Goal: Information Seeking & Learning: Learn about a topic

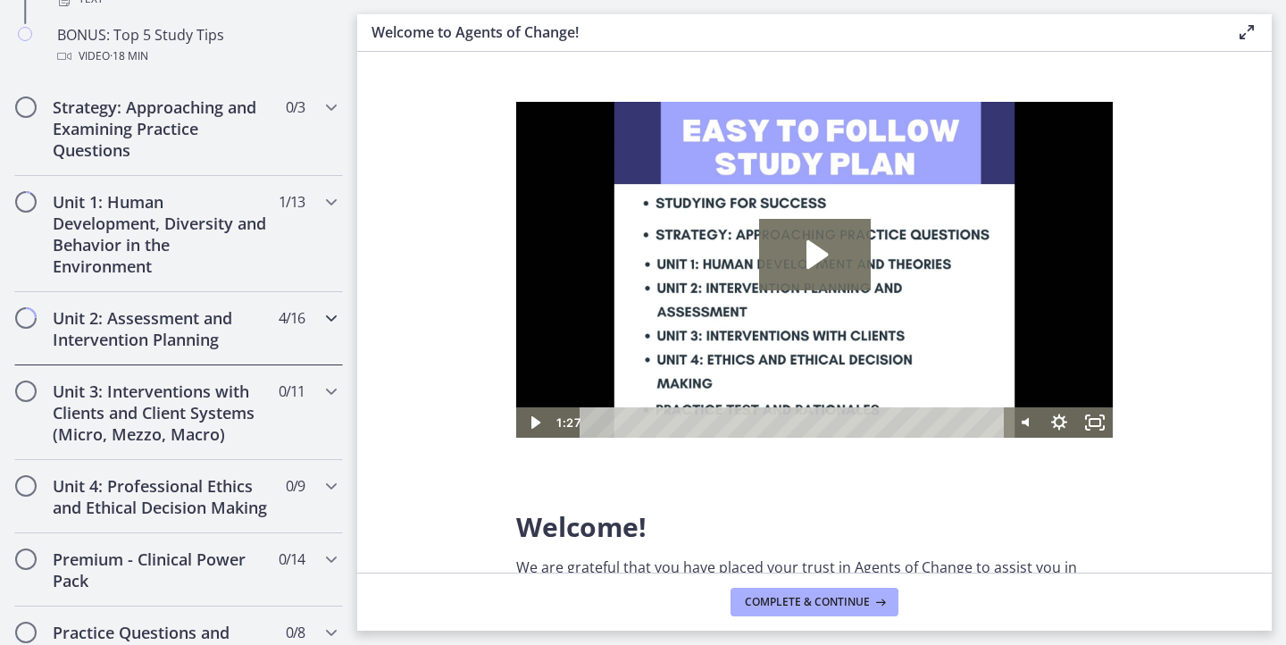
click at [241, 324] on h2 "Unit 2: Assessment and Intervention Planning" at bounding box center [162, 328] width 218 height 43
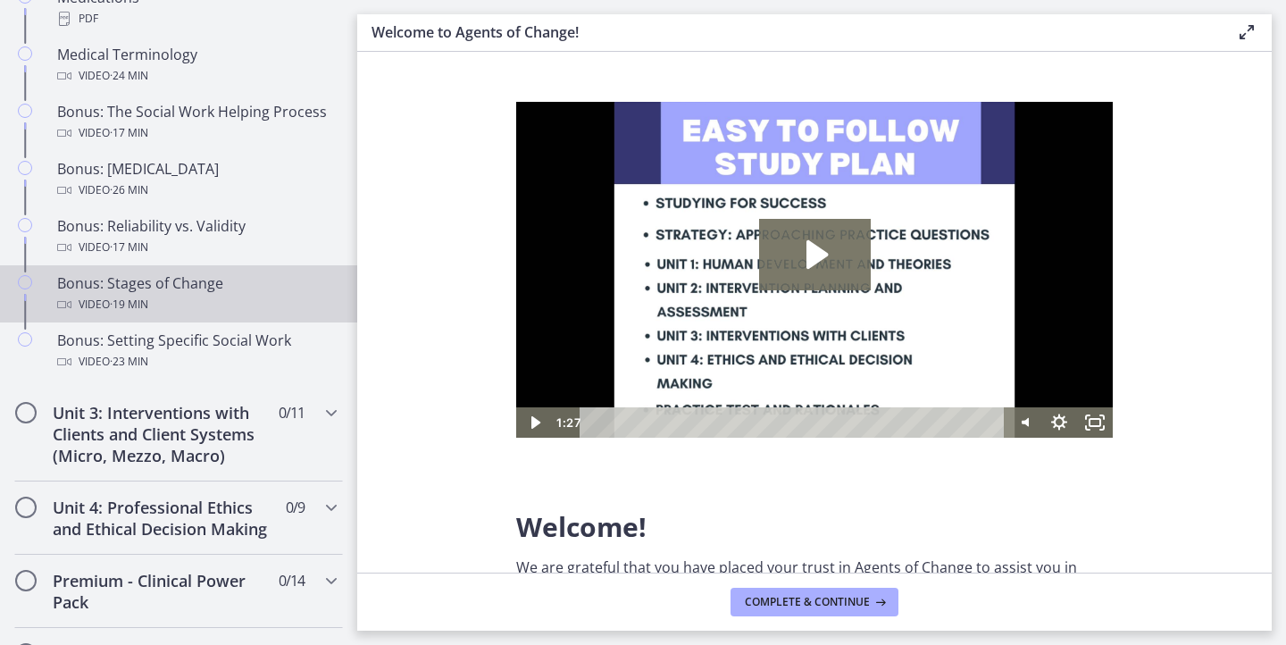
scroll to position [1462, 0]
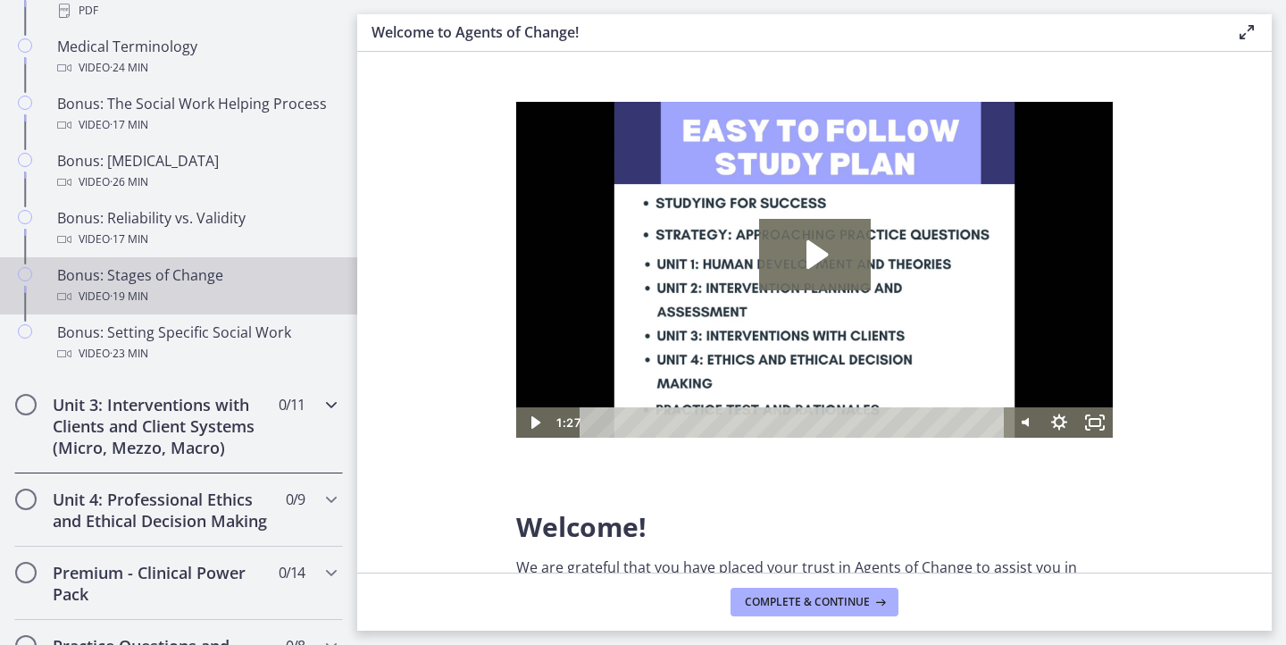
click at [215, 420] on h2 "Unit 3: Interventions with Clients and Client Systems (Micro, Mezzo, Macro)" at bounding box center [162, 426] width 218 height 64
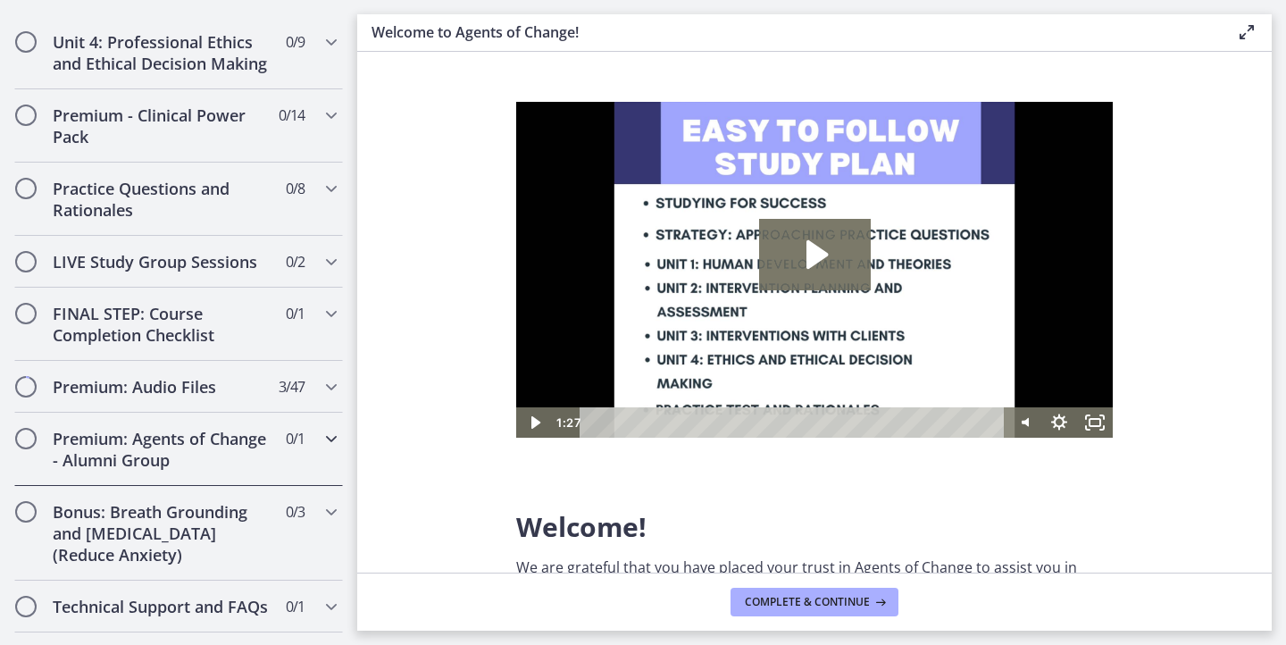
click at [215, 420] on div "Premium: Agents of Change - Alumni Group 0 / 1 Completed" at bounding box center [178, 449] width 329 height 73
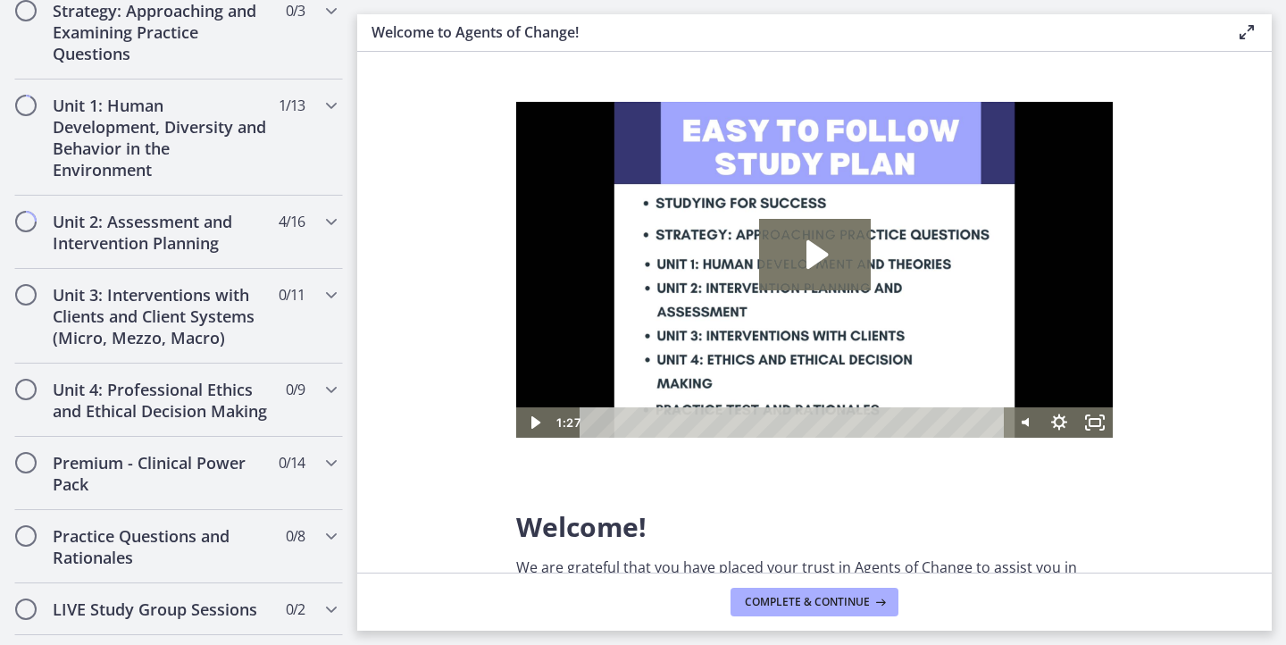
scroll to position [445, 0]
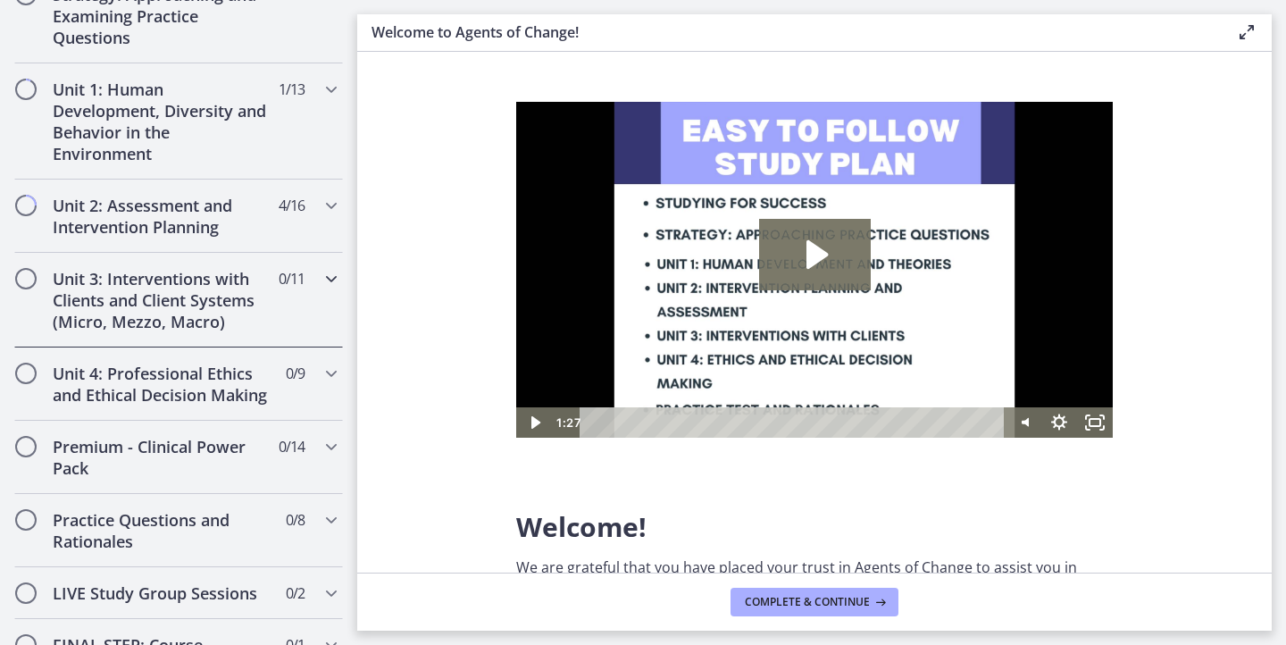
click at [262, 306] on h2 "Unit 3: Interventions with Clients and Client Systems (Micro, Mezzo, Macro)" at bounding box center [162, 300] width 218 height 64
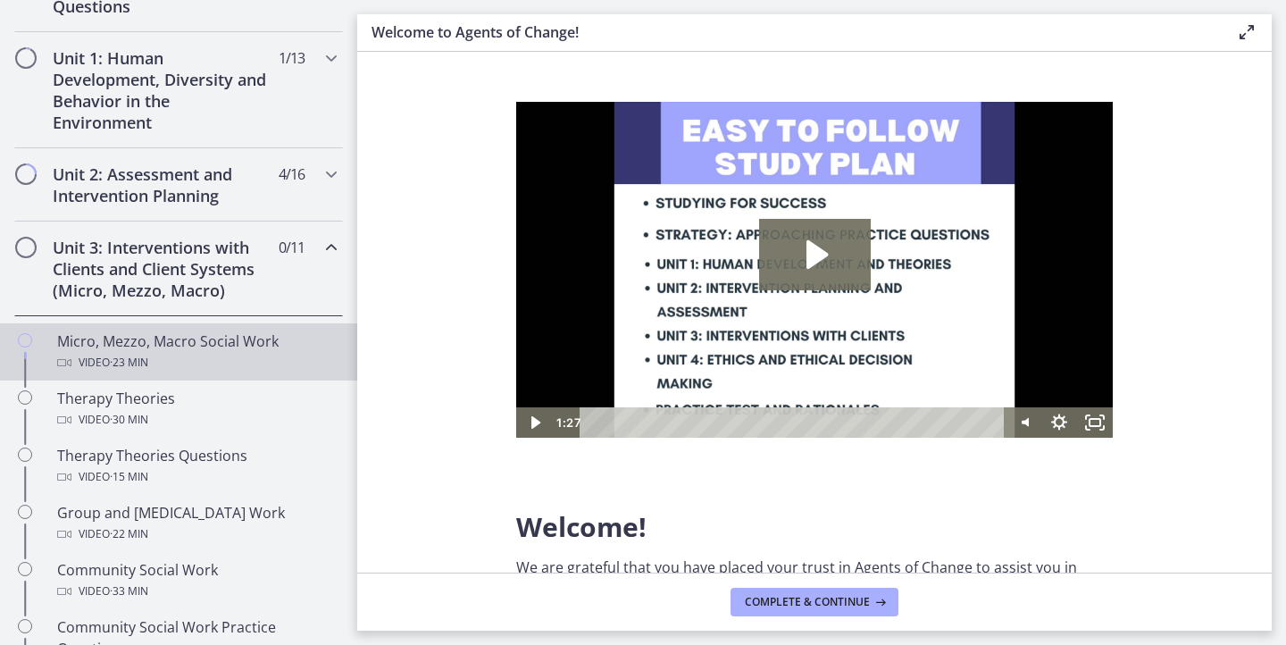
scroll to position [479, 0]
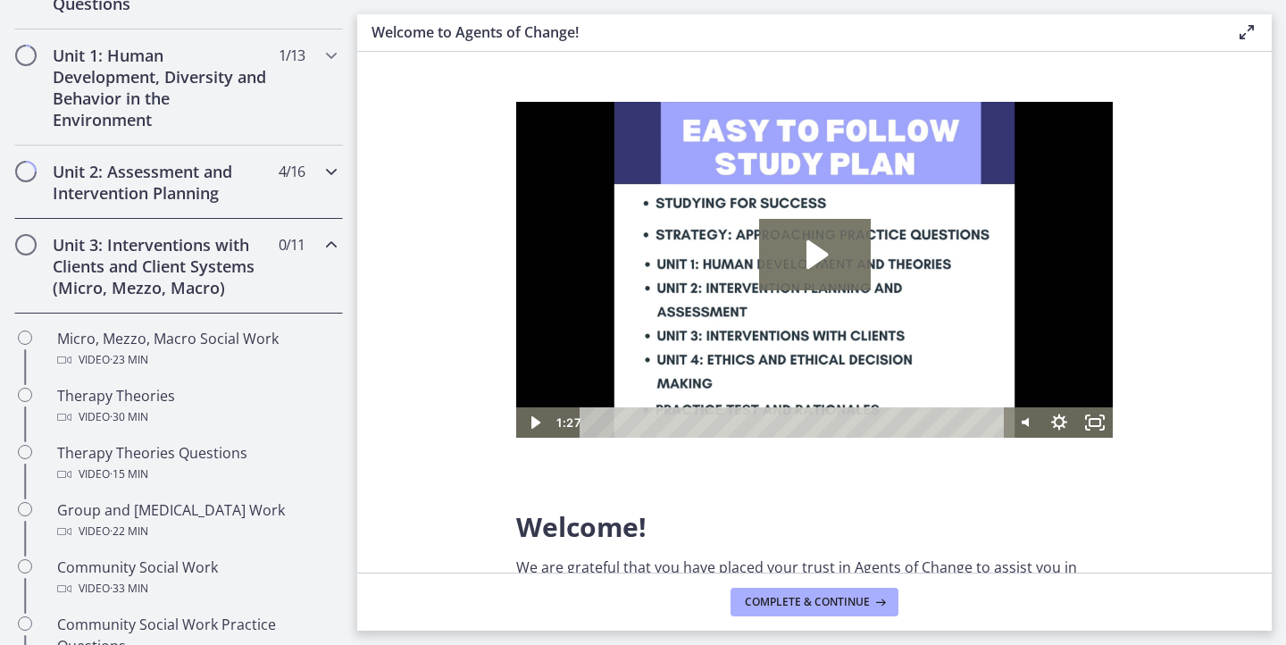
click at [188, 190] on h2 "Unit 2: Assessment and Intervention Planning" at bounding box center [162, 182] width 218 height 43
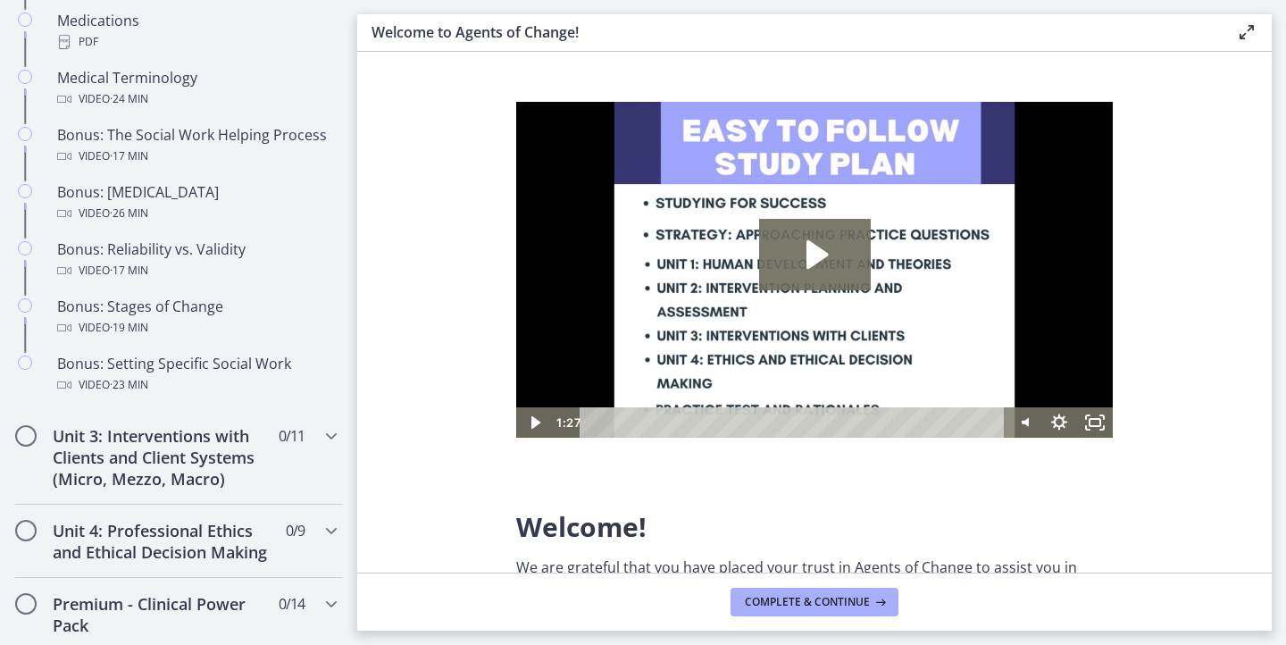
scroll to position [1437, 0]
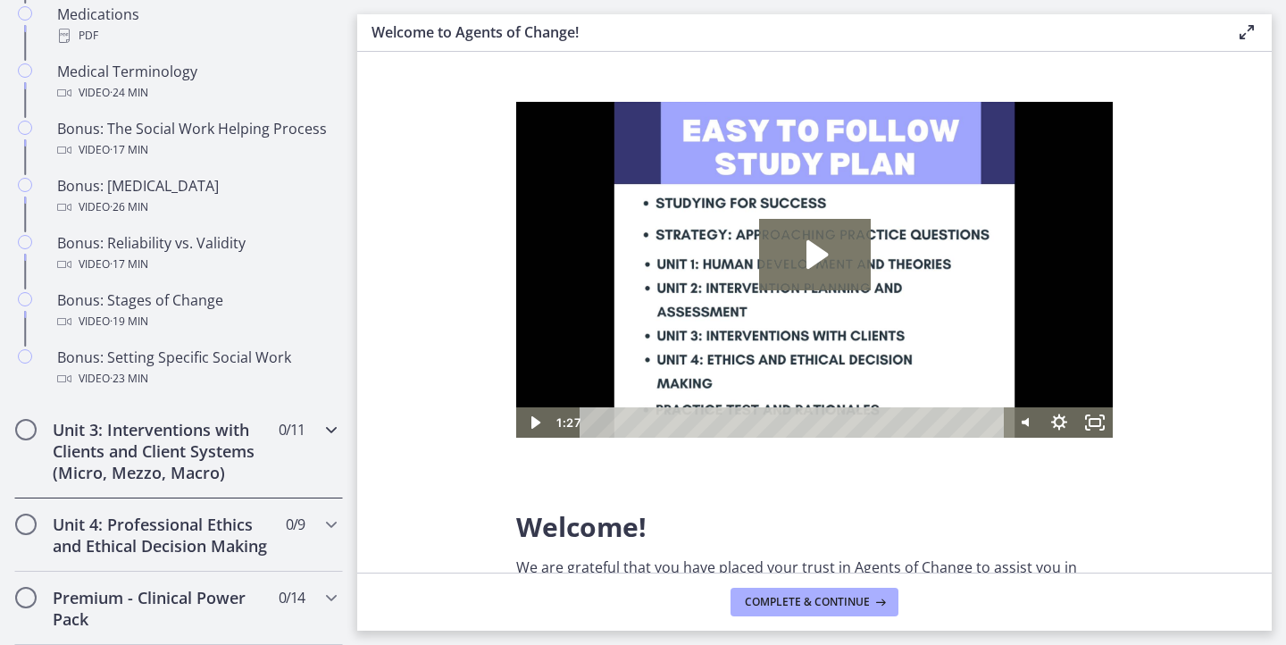
click at [156, 452] on h2 "Unit 3: Interventions with Clients and Client Systems (Micro, Mezzo, Macro)" at bounding box center [162, 451] width 218 height 64
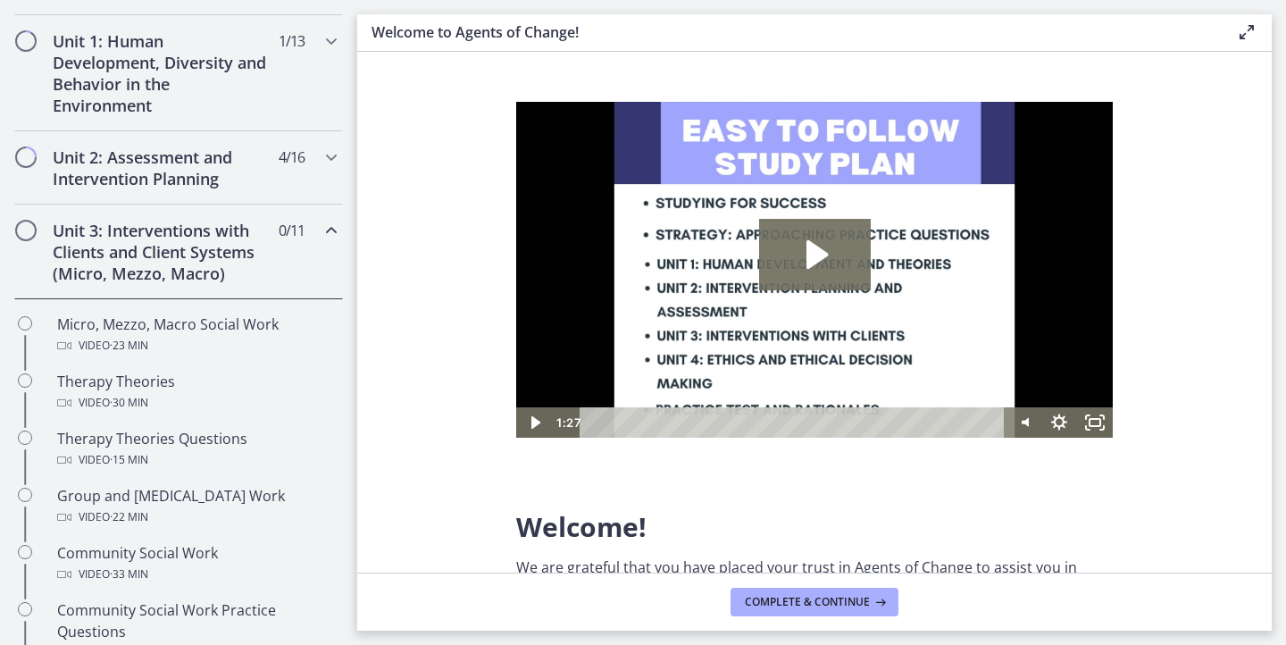
scroll to position [495, 0]
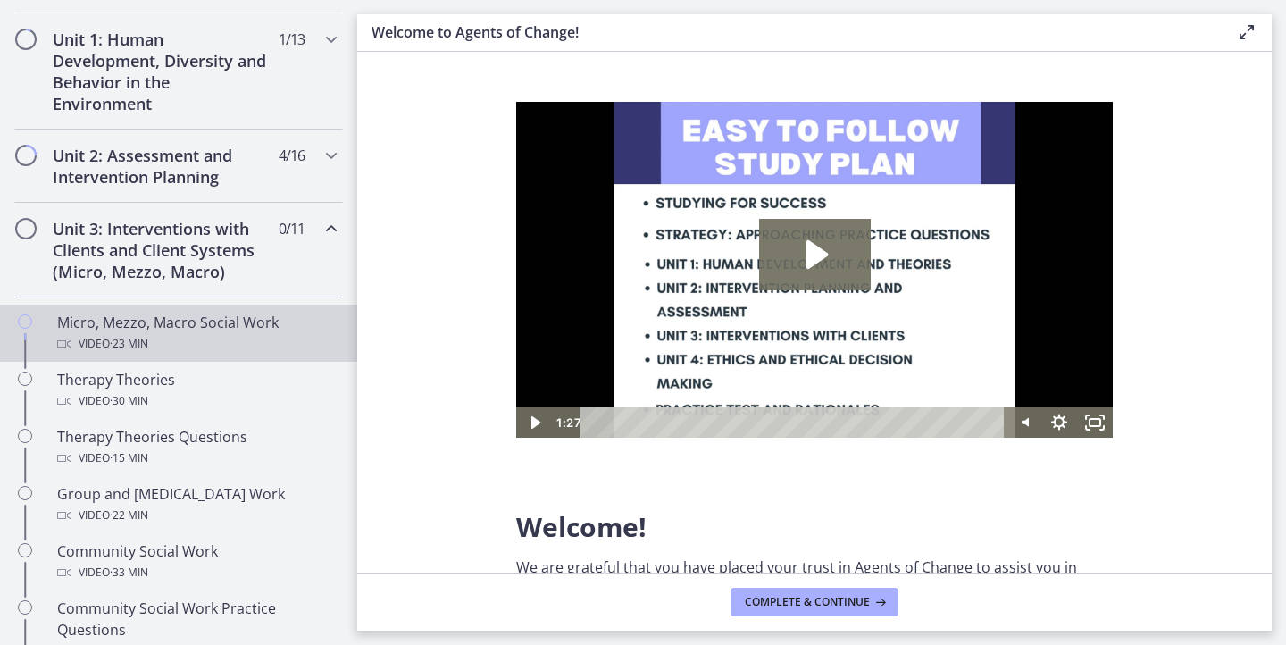
click at [160, 340] on div "Video · 23 min" at bounding box center [196, 343] width 279 height 21
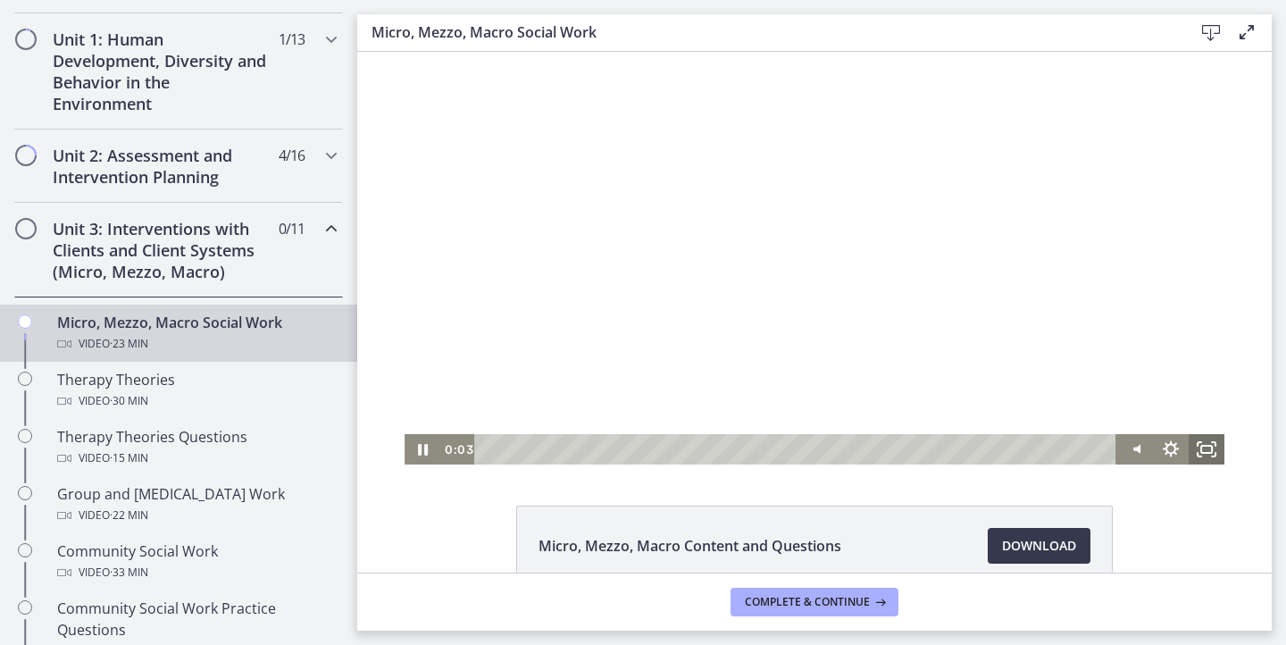
click at [1193, 447] on icon "Fullscreen" at bounding box center [1207, 449] width 36 height 30
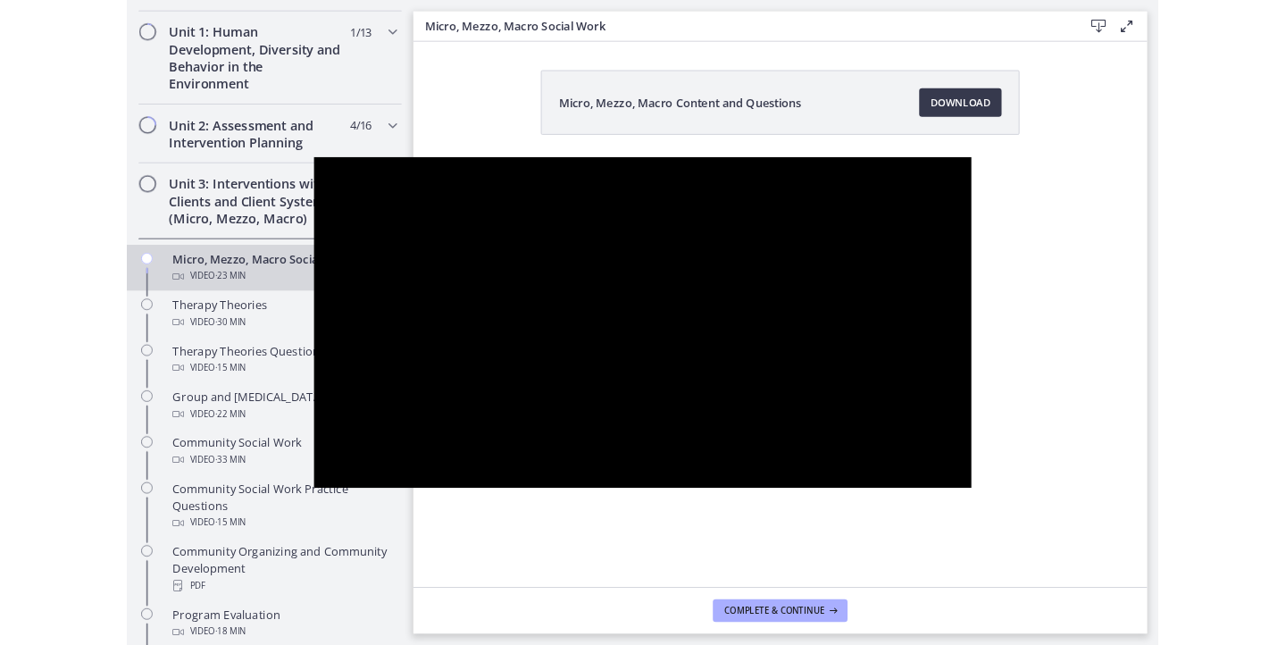
click at [1133, 569] on button "Unfullscreen" at bounding box center [1156, 588] width 46 height 39
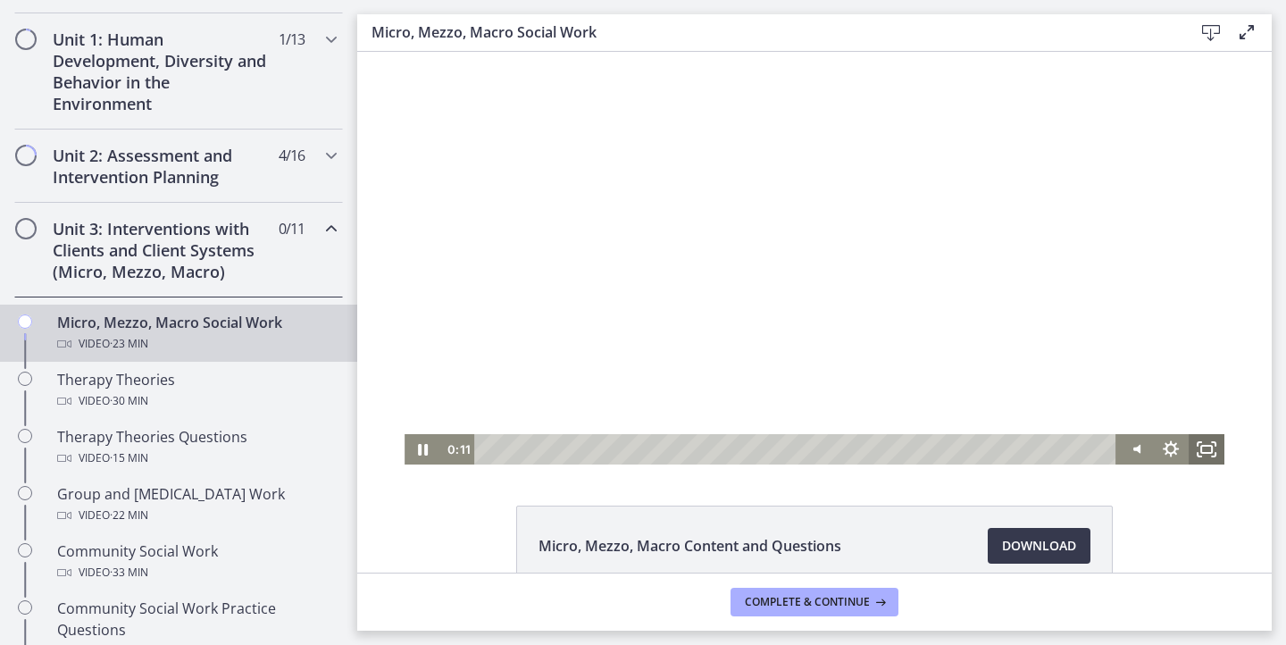
click at [1198, 444] on icon "Fullscreen" at bounding box center [1207, 449] width 36 height 30
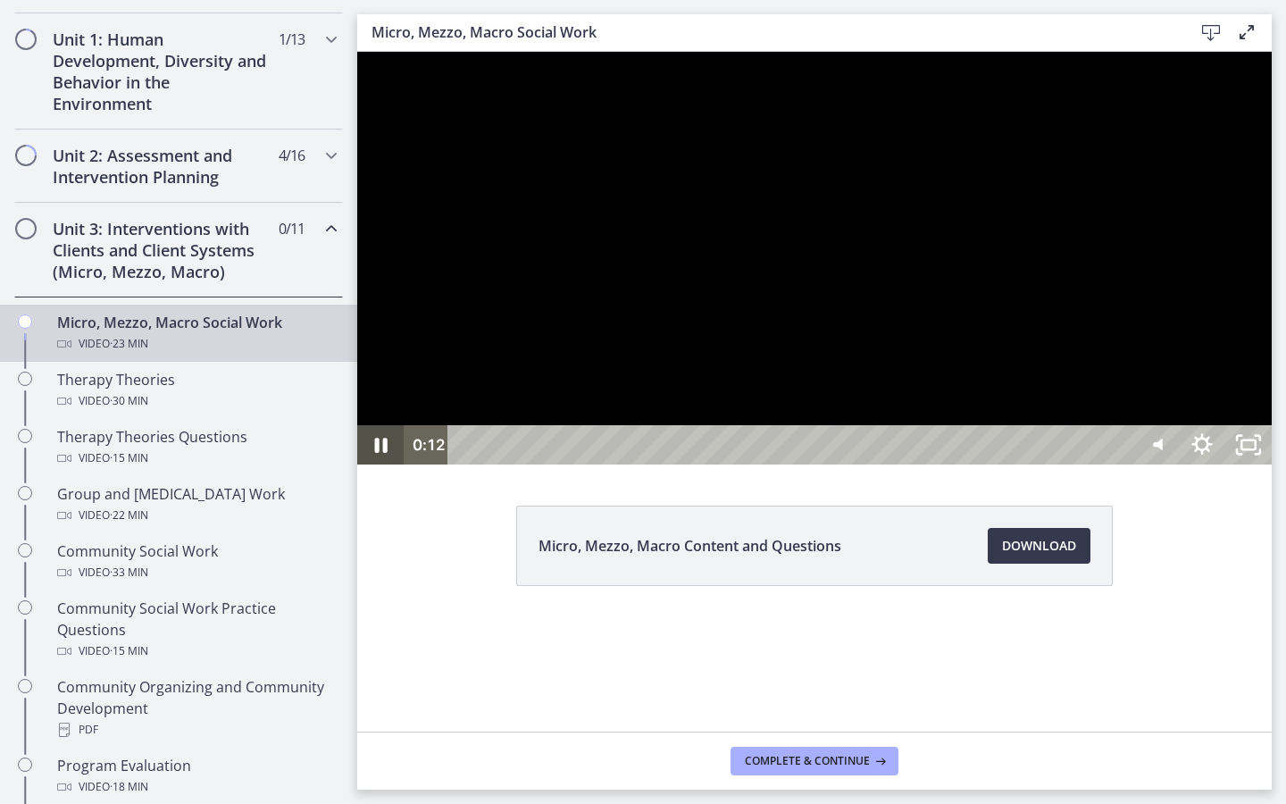
click at [388, 464] on icon "Pause" at bounding box center [380, 444] width 46 height 39
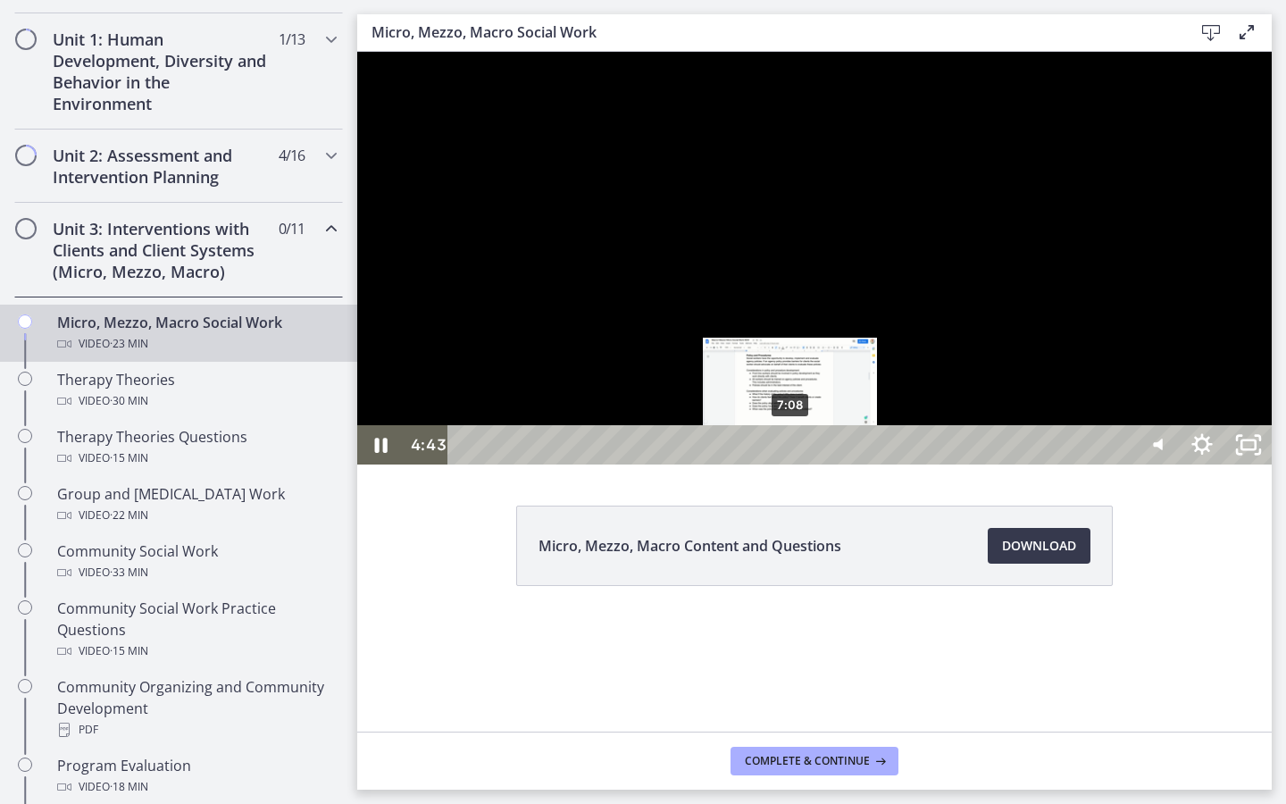
click at [791, 464] on div "7:08" at bounding box center [792, 444] width 655 height 39
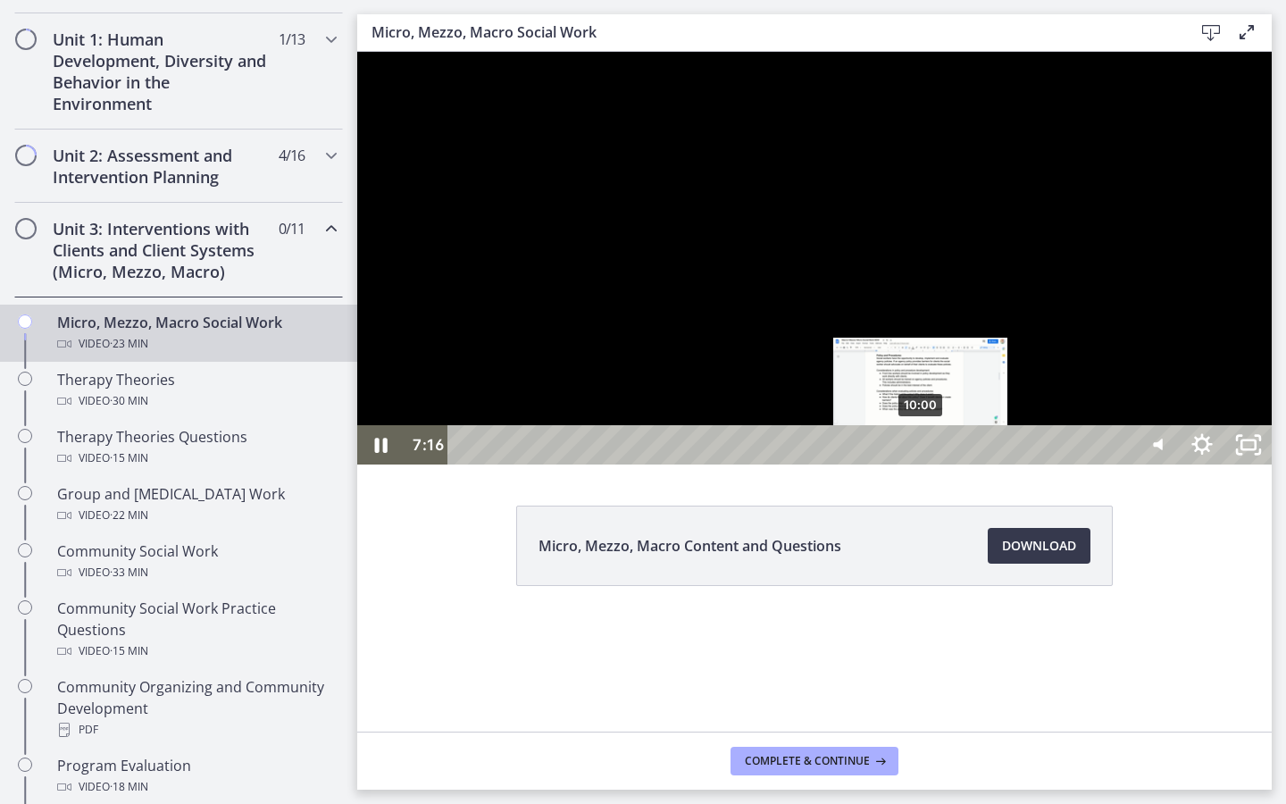
click at [922, 464] on div "10:00" at bounding box center [792, 444] width 655 height 39
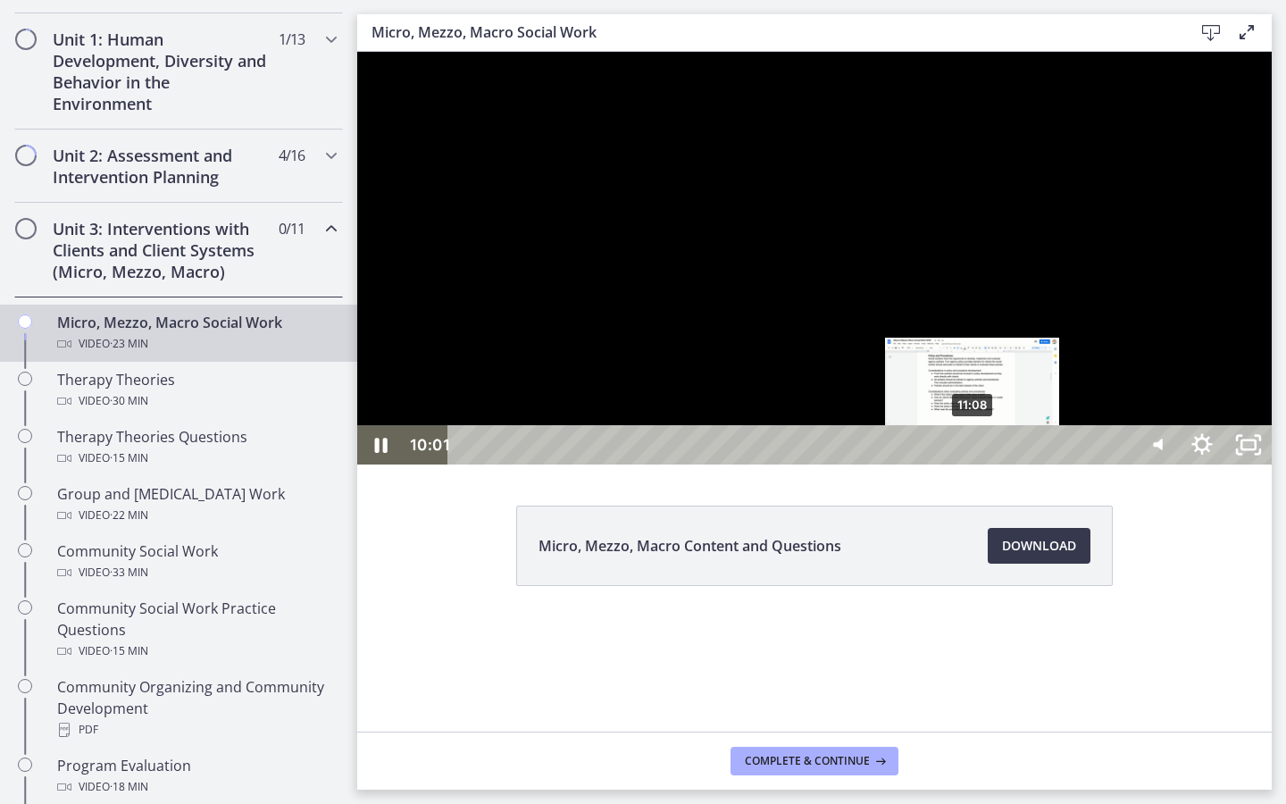
click at [973, 464] on div "11:08" at bounding box center [792, 444] width 655 height 39
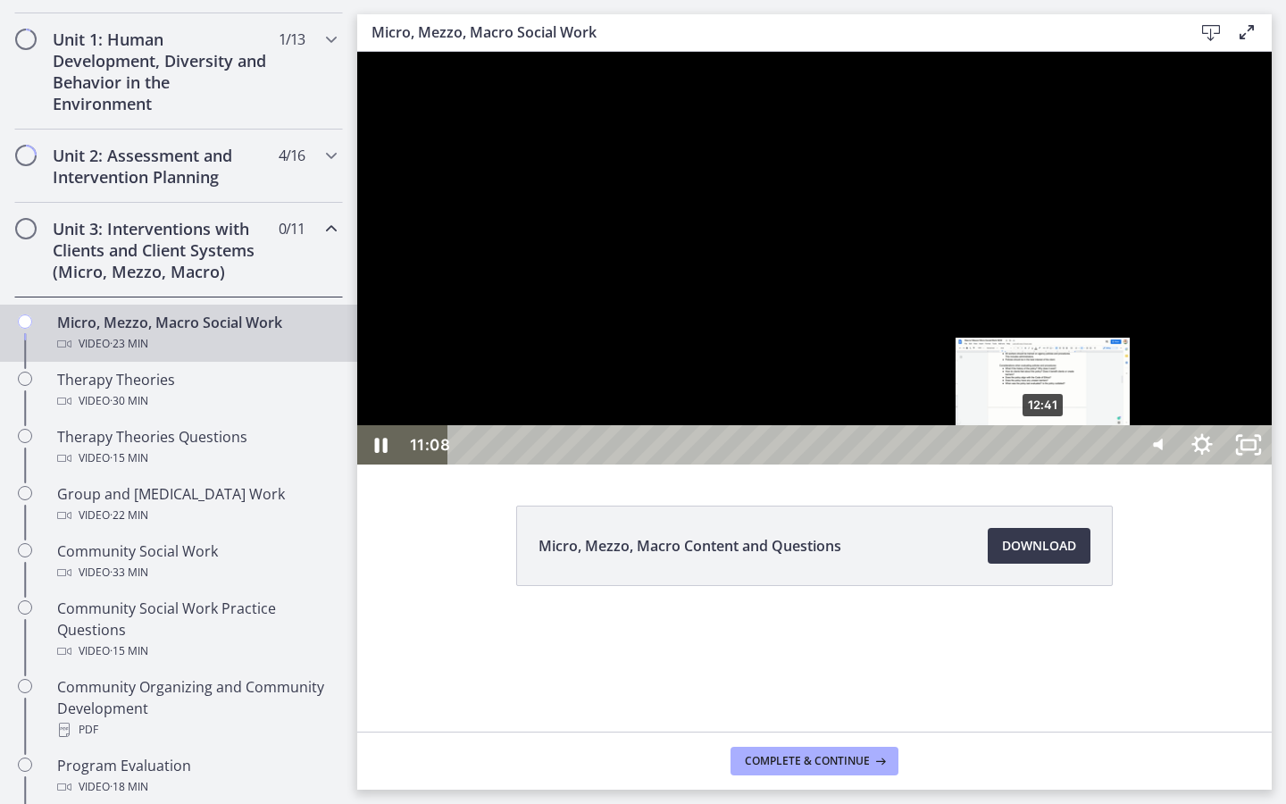
click at [1044, 464] on div "12:41" at bounding box center [792, 444] width 655 height 39
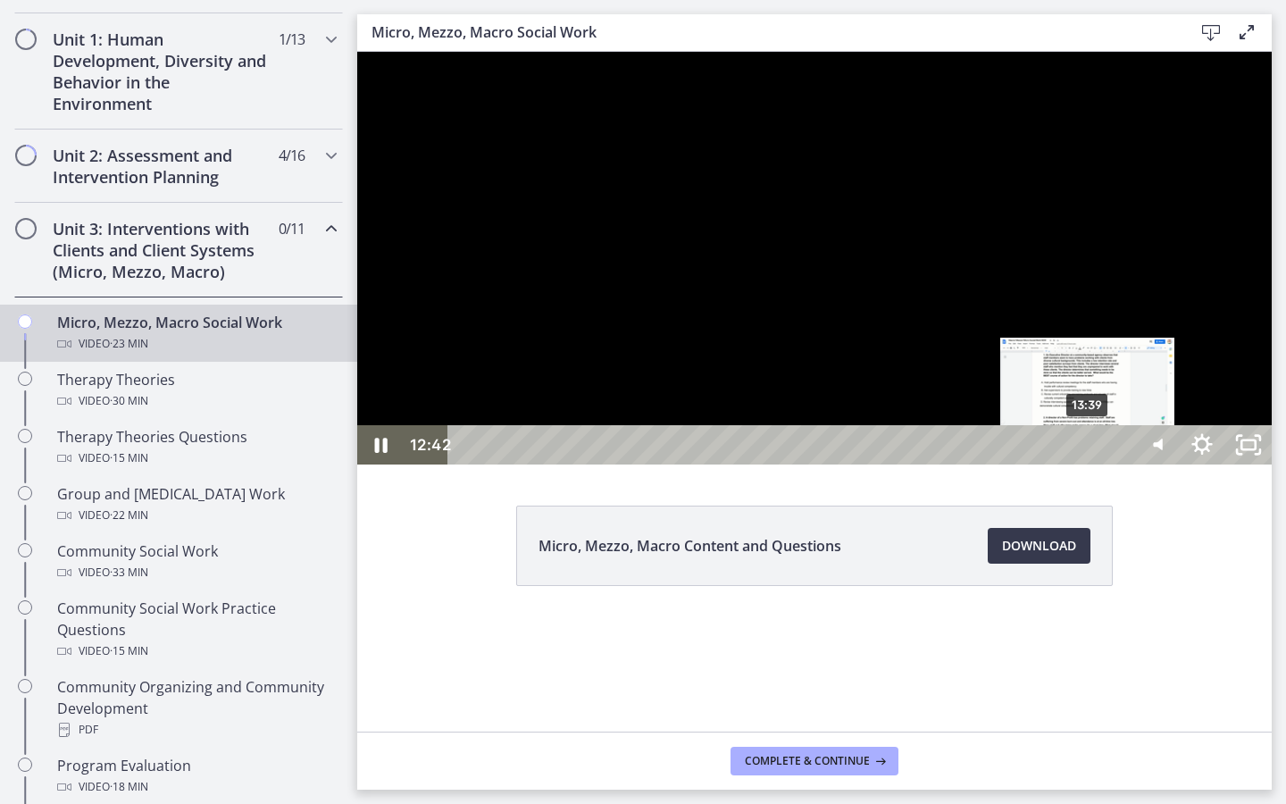
click at [1089, 464] on div "13:39" at bounding box center [792, 444] width 655 height 39
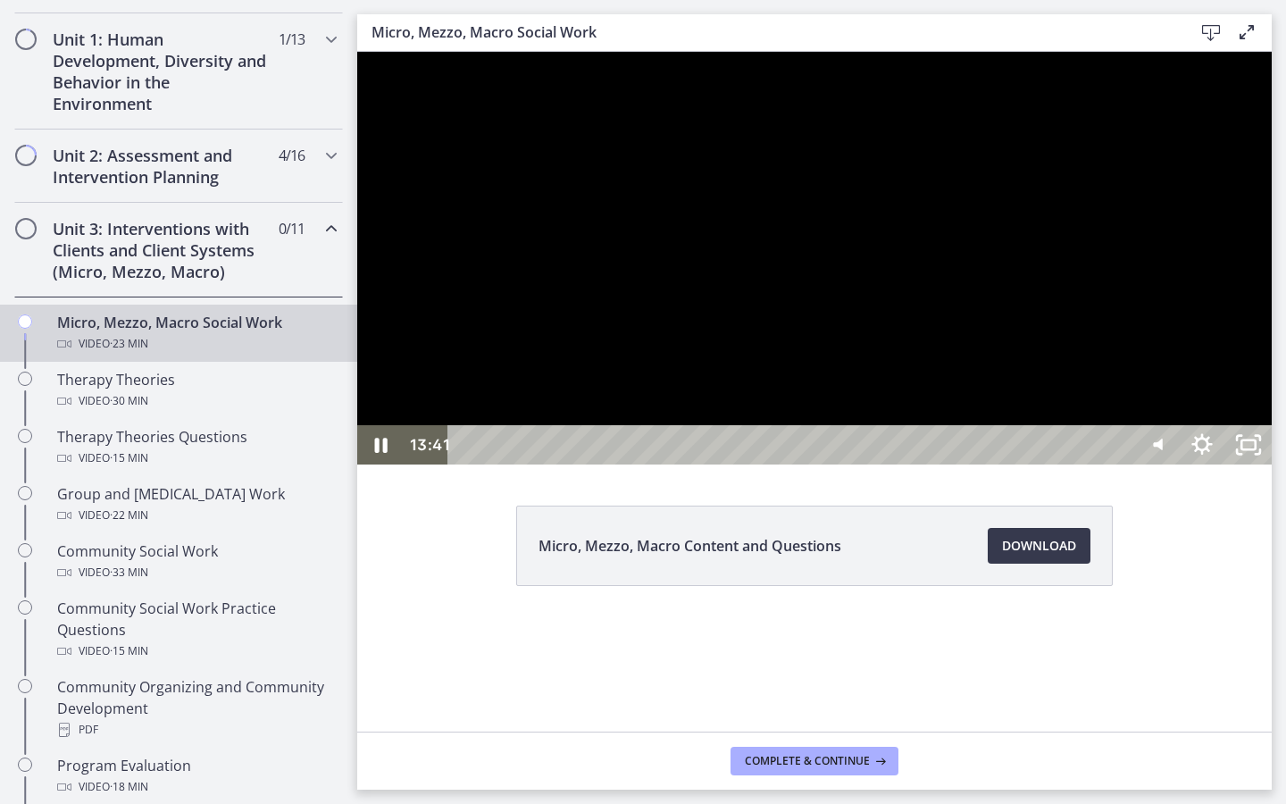
click at [1086, 464] on div at bounding box center [814, 258] width 914 height 413
click at [1121, 464] on div "16:53" at bounding box center [792, 444] width 655 height 39
click at [1121, 464] on div "17:21" at bounding box center [792, 444] width 655 height 39
click at [1121, 464] on div "20:19" at bounding box center [792, 444] width 655 height 39
click at [1121, 464] on div "21:50" at bounding box center [792, 444] width 655 height 39
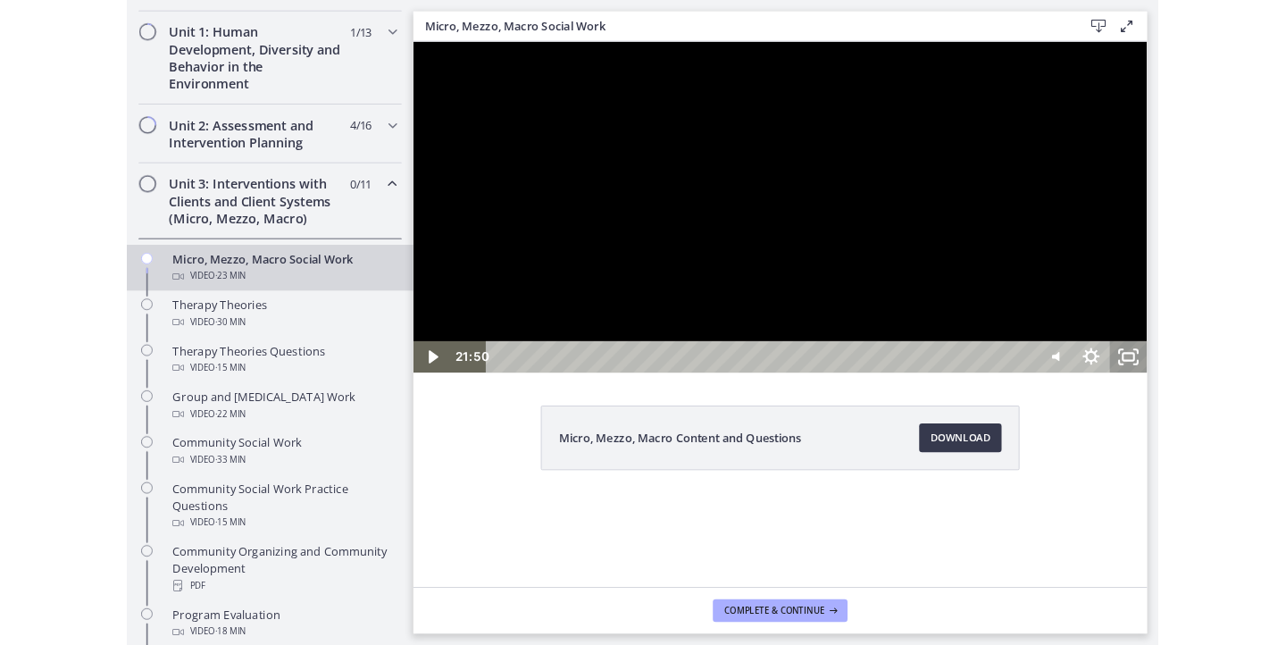
click at [1285, 430] on icon "Unfullscreen" at bounding box center [1295, 427] width 4 height 4
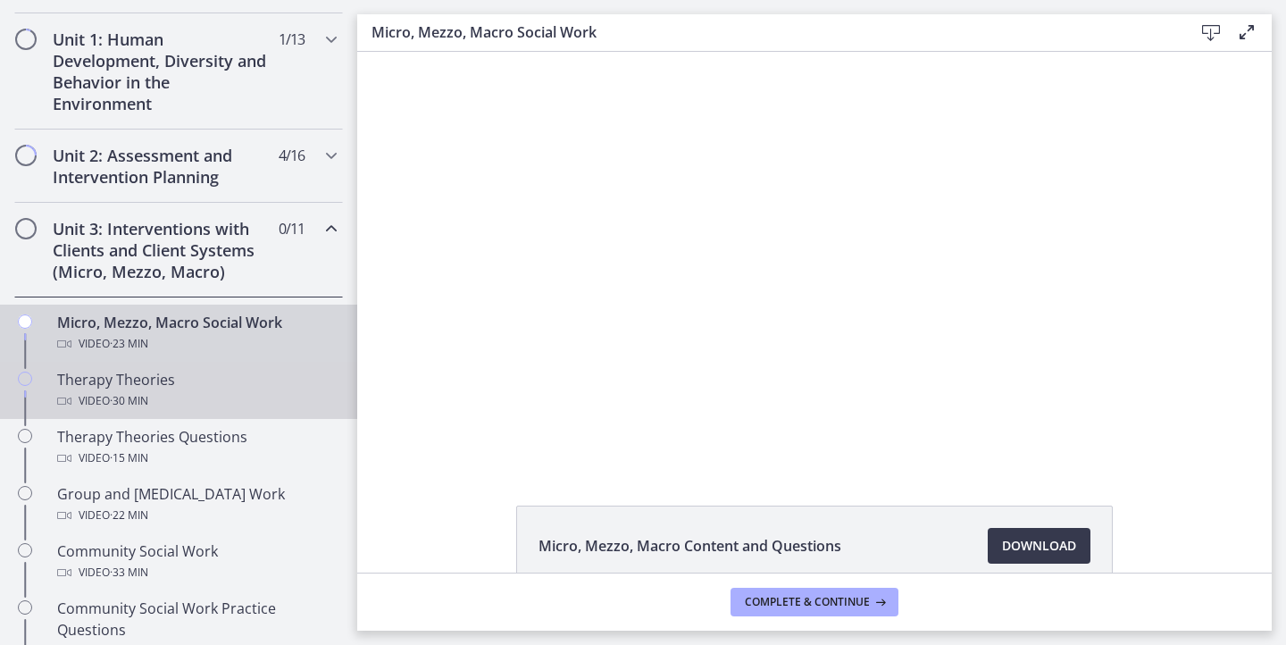
click at [206, 387] on div "Therapy Theories Video · 30 min" at bounding box center [196, 390] width 279 height 43
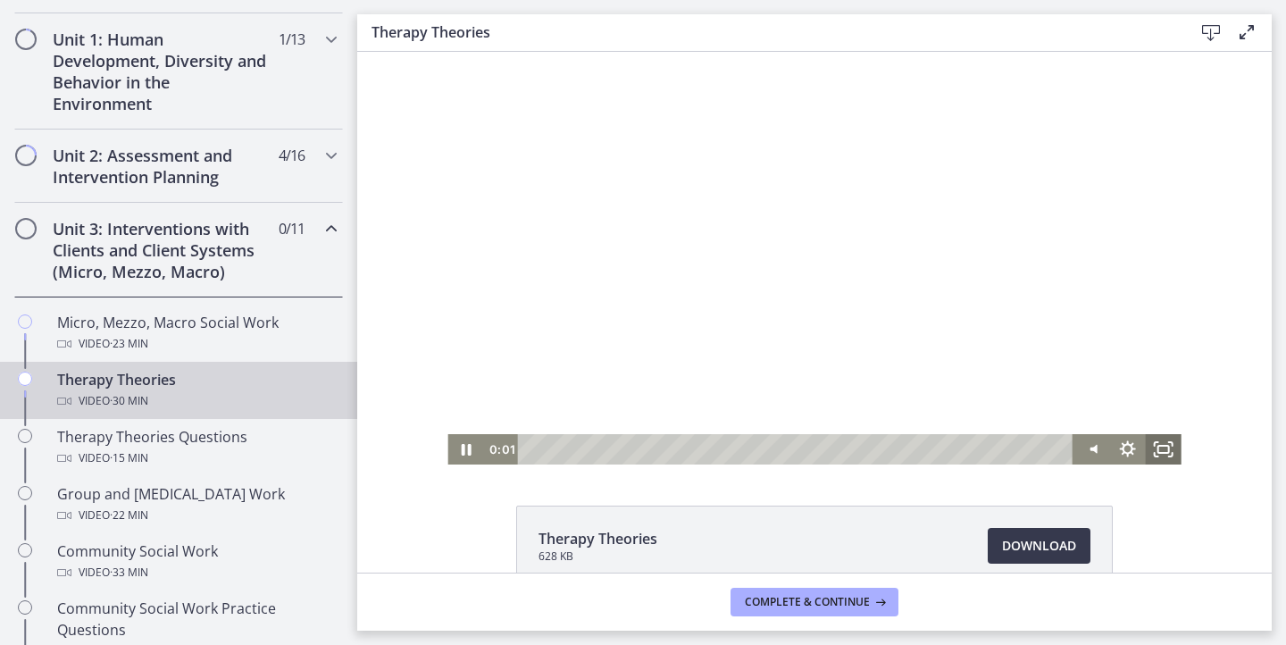
click at [1161, 448] on icon "Fullscreen" at bounding box center [1164, 449] width 36 height 30
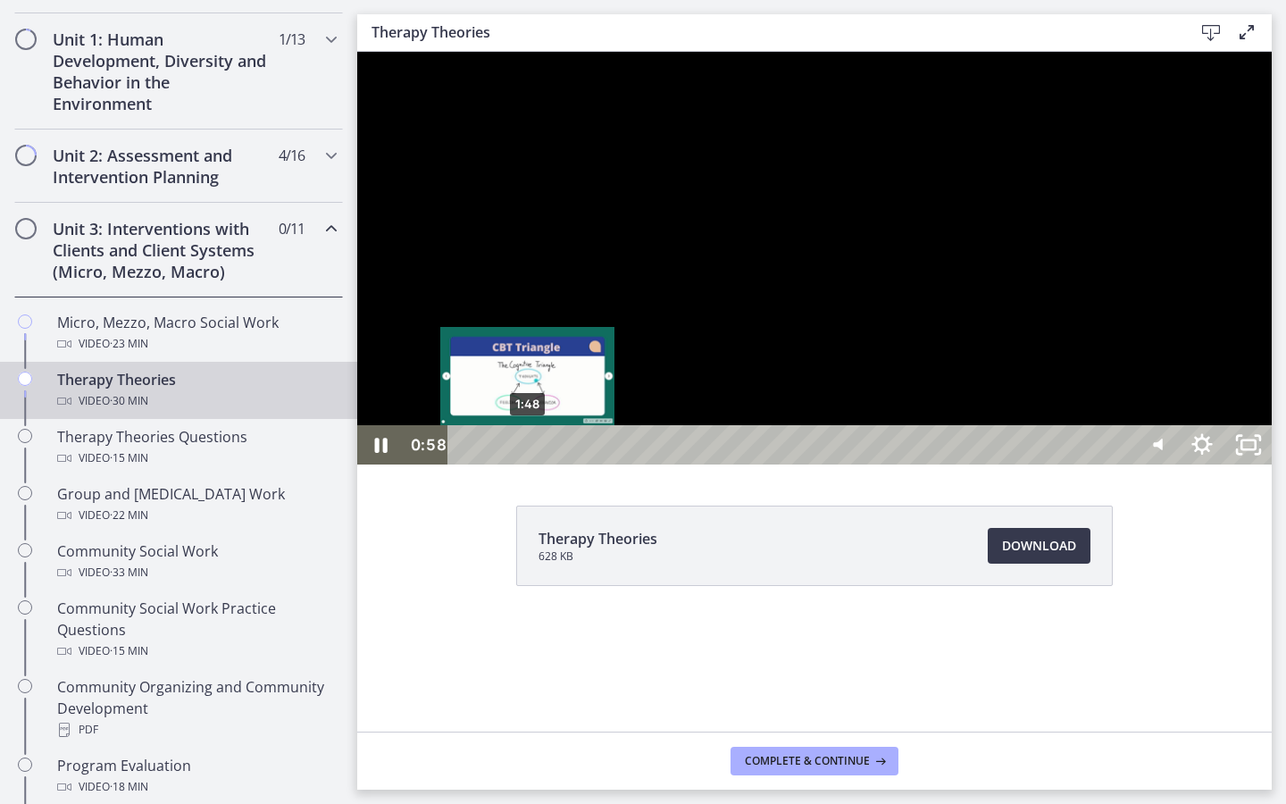
click at [528, 464] on div "1:48" at bounding box center [792, 444] width 655 height 39
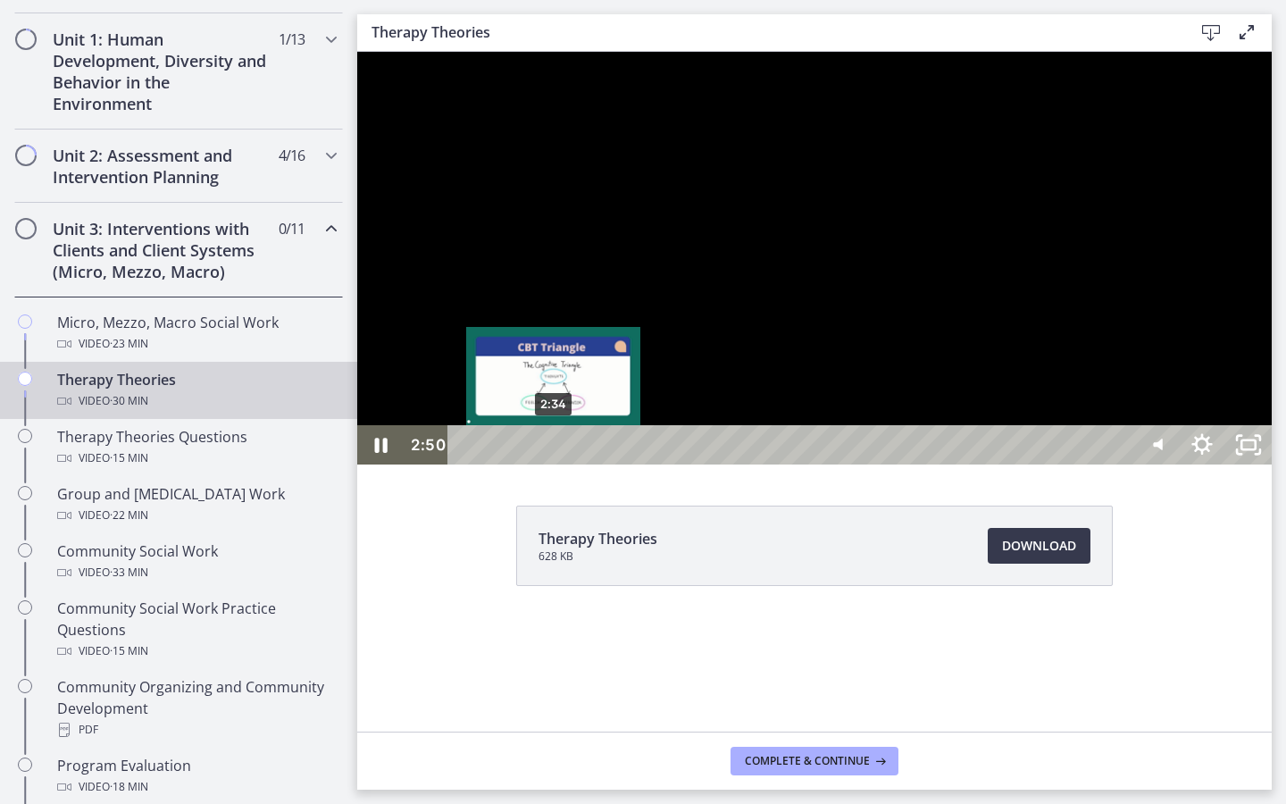
click at [554, 464] on div "2:34" at bounding box center [792, 444] width 655 height 39
click at [563, 464] on div "2:49" at bounding box center [792, 444] width 655 height 39
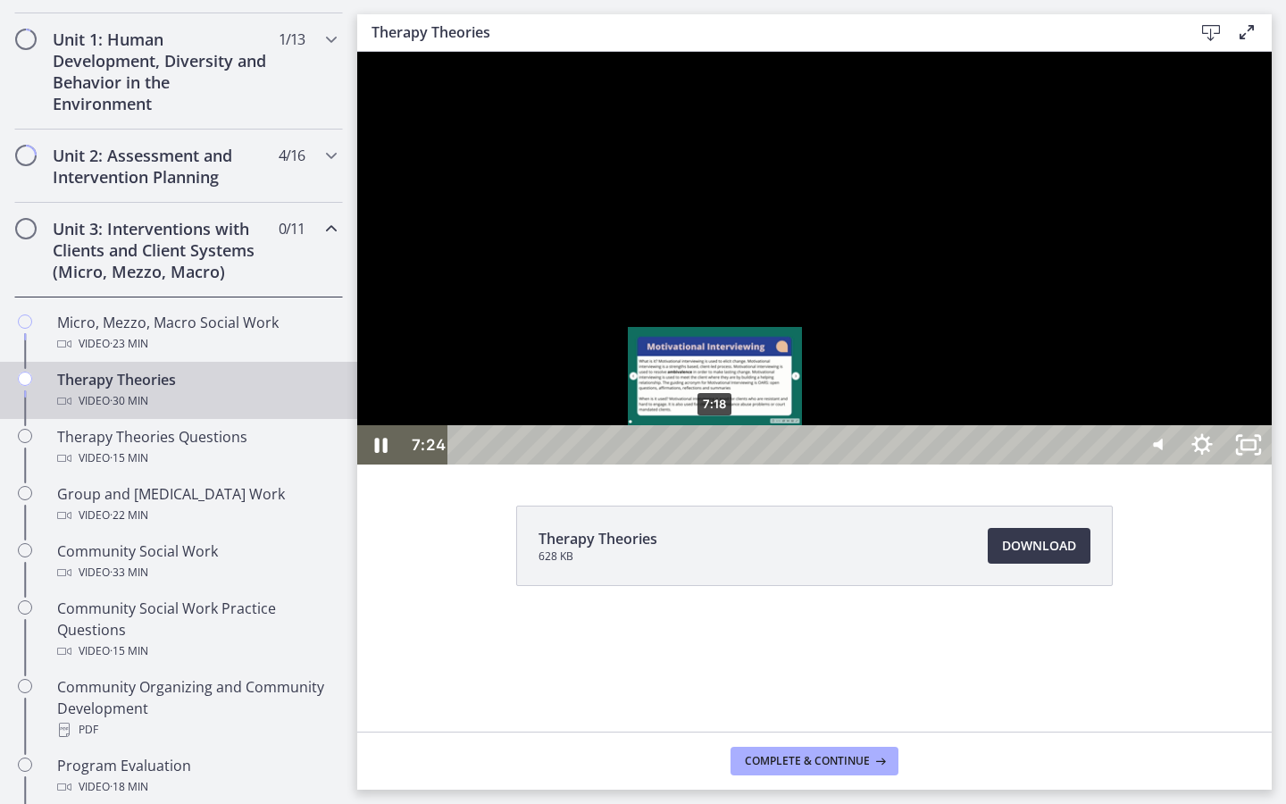
click at [716, 452] on div "Playbar" at bounding box center [718, 444] width 13 height 13
click at [713, 452] on div "Playbar" at bounding box center [711, 444] width 13 height 13
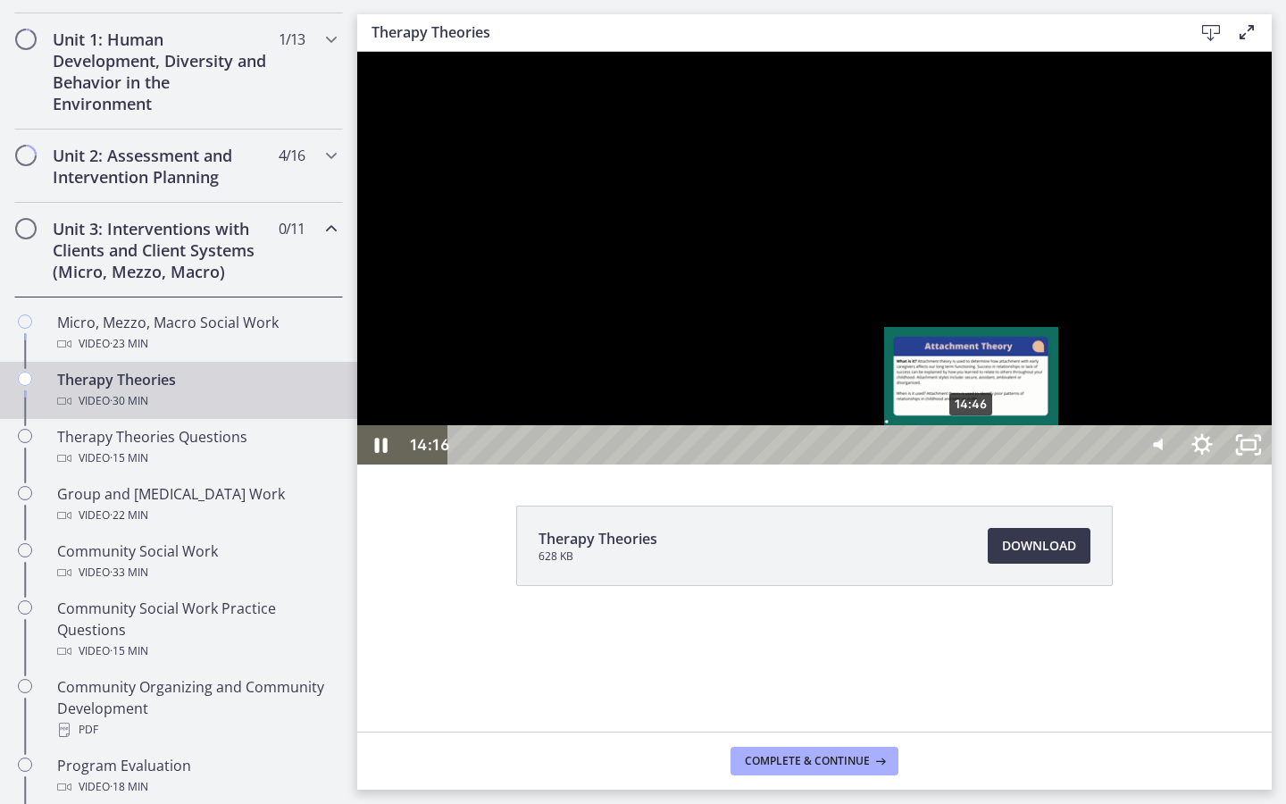
click at [972, 464] on div "14:46" at bounding box center [792, 444] width 655 height 39
click at [991, 464] on div "15:18" at bounding box center [792, 444] width 655 height 39
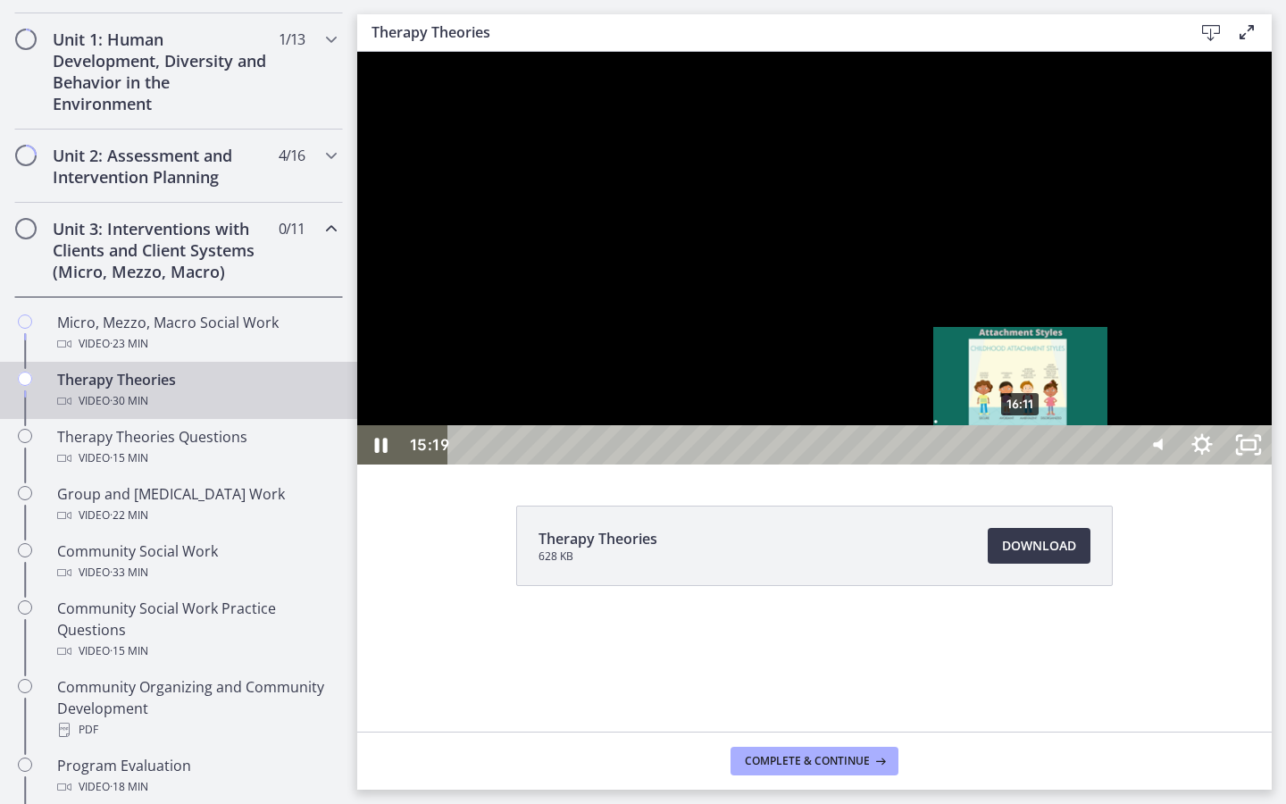
click at [1022, 464] on div "16:11" at bounding box center [792, 444] width 655 height 39
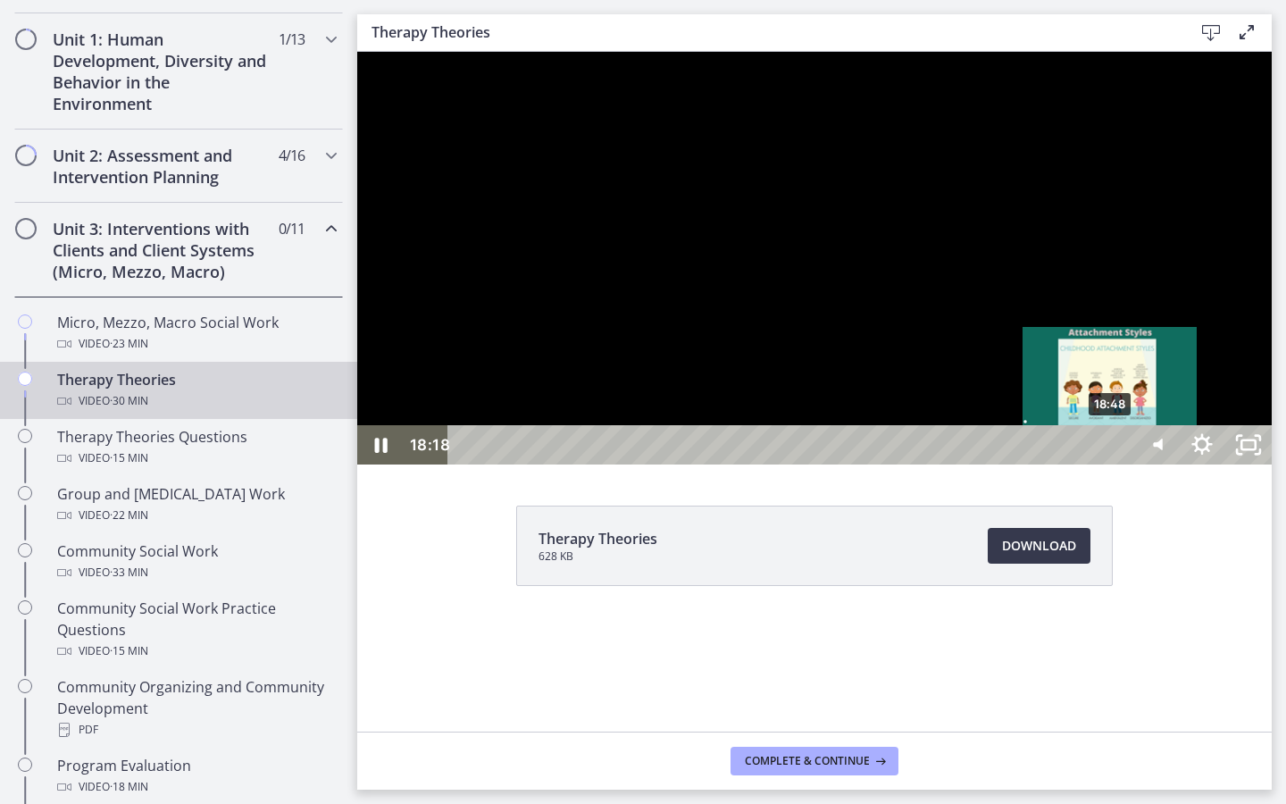
click at [1111, 464] on div "18:48" at bounding box center [792, 444] width 655 height 39
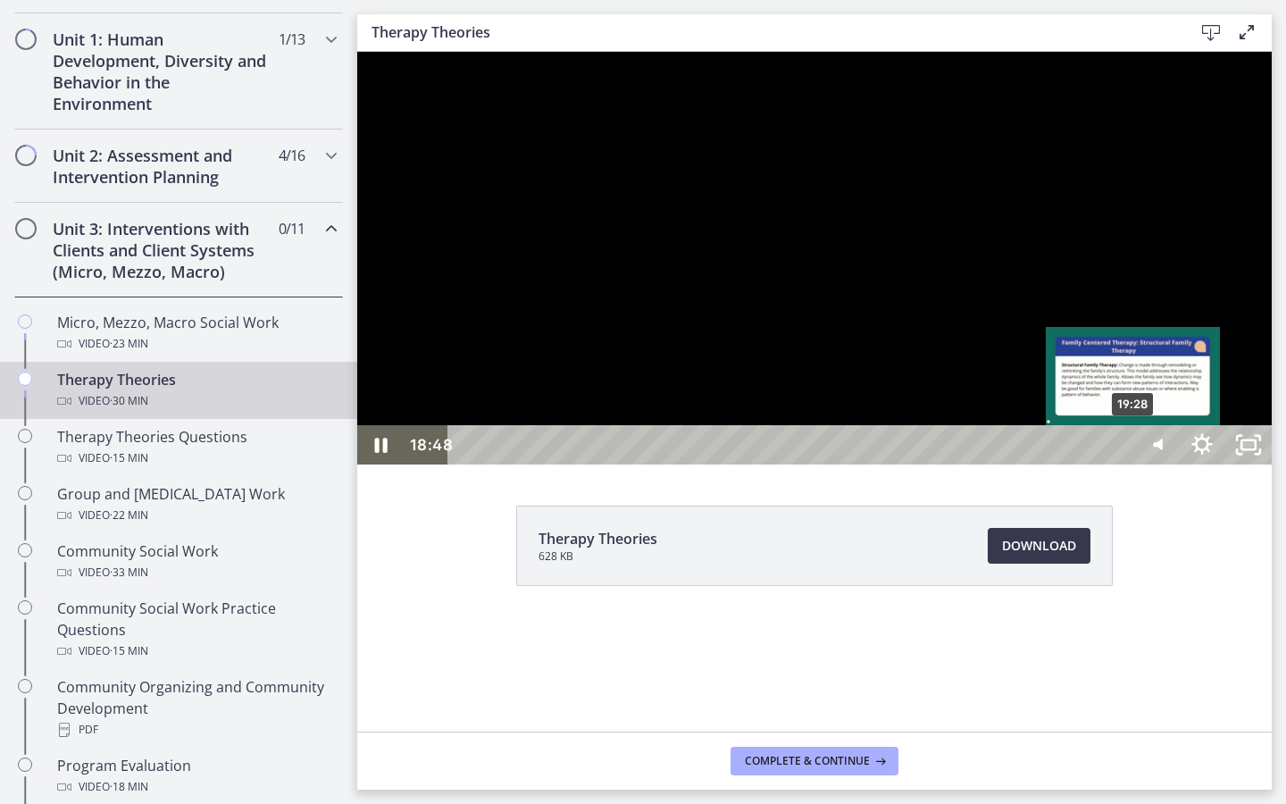
click at [1121, 464] on div "19:28" at bounding box center [792, 444] width 655 height 39
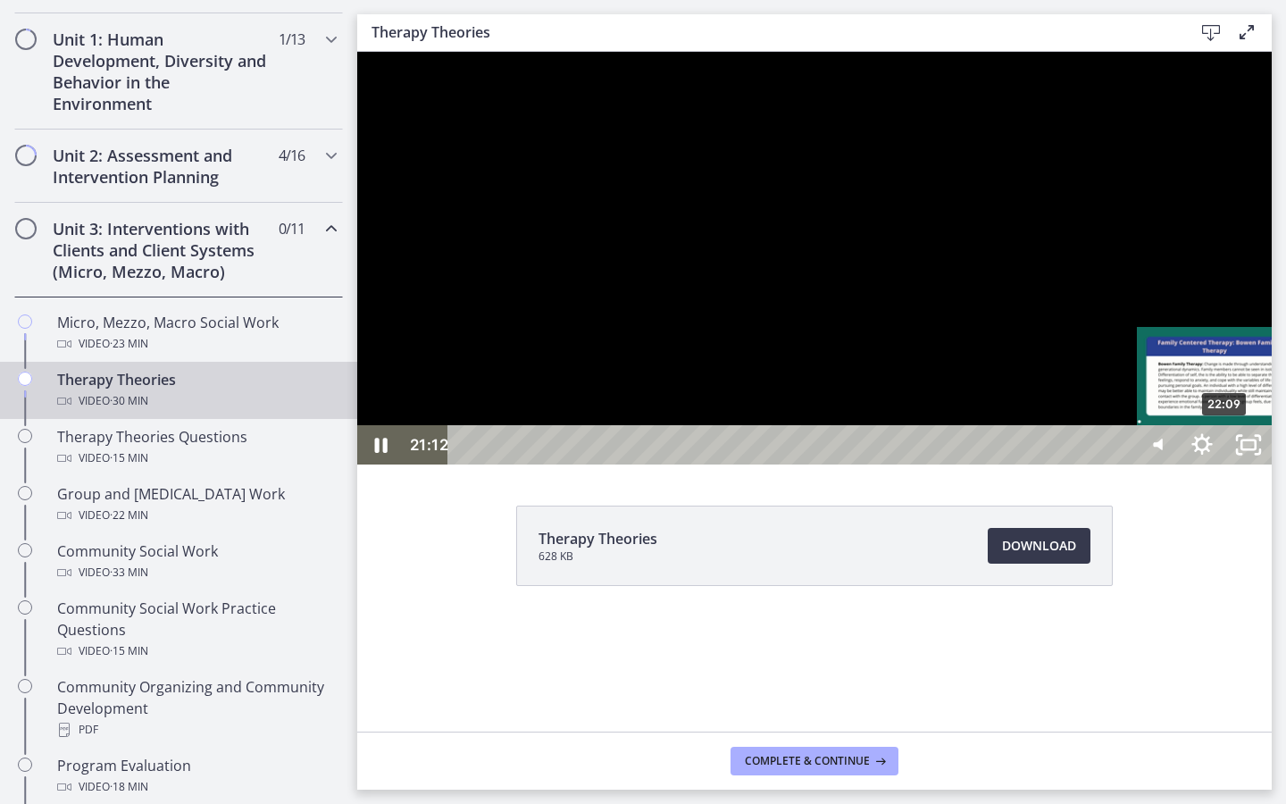
click at [1121, 464] on div "22:09" at bounding box center [792, 444] width 655 height 39
click at [1121, 464] on div "23:54" at bounding box center [792, 444] width 655 height 39
click at [1121, 464] on div "24:23" at bounding box center [792, 444] width 655 height 39
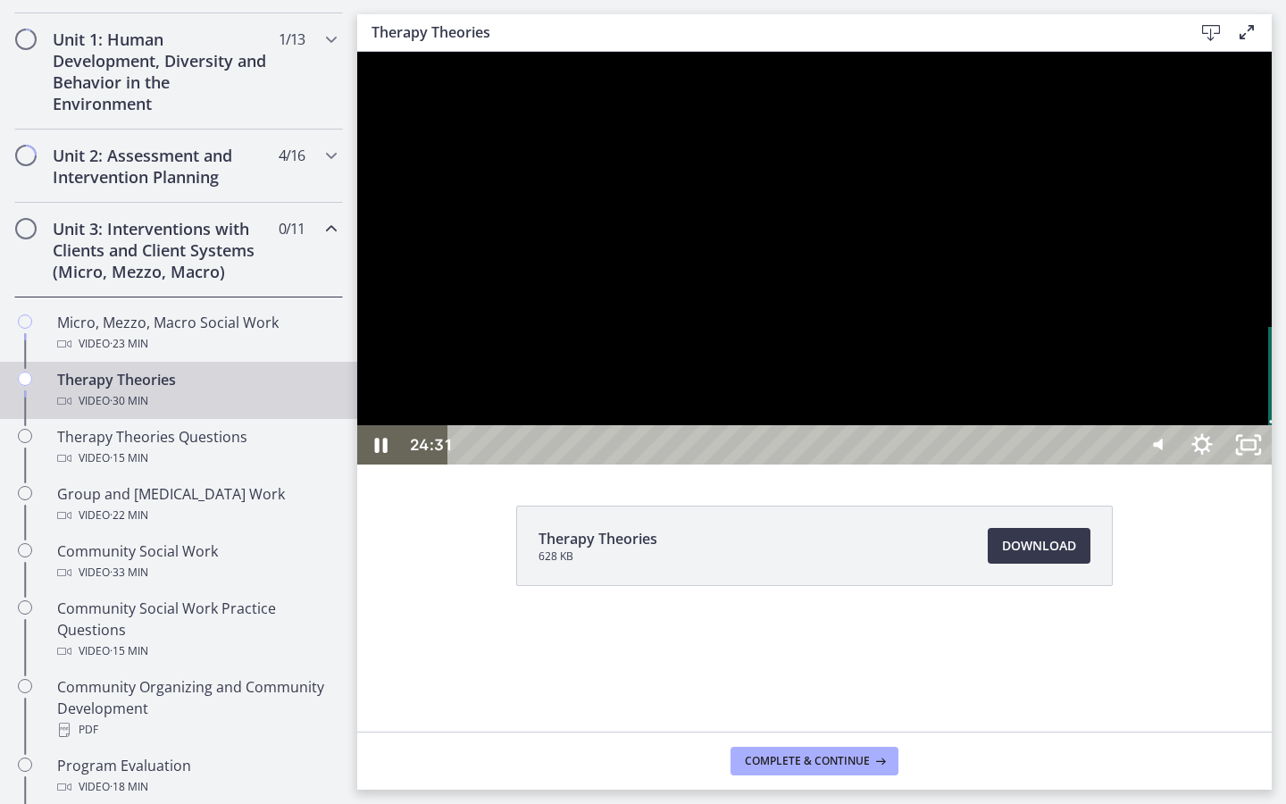
click at [1121, 464] on div "25:58" at bounding box center [792, 444] width 655 height 39
click at [1272, 464] on icon "Unfullscreen" at bounding box center [1248, 444] width 46 height 39
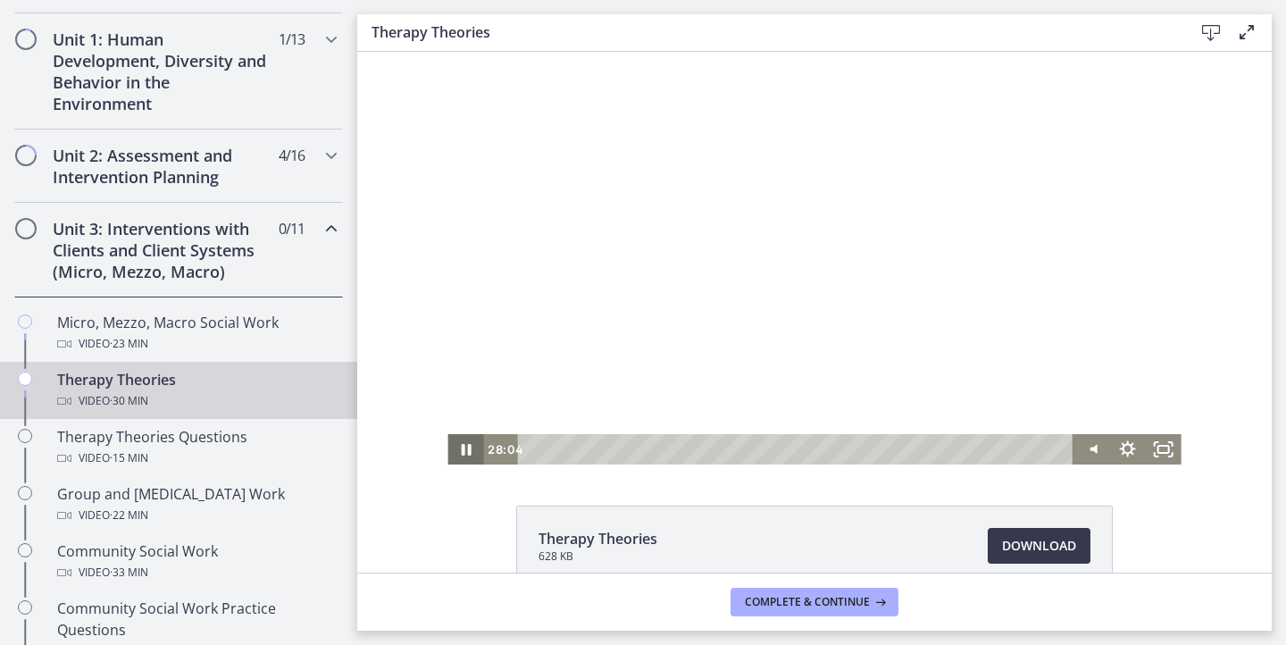
click at [467, 450] on icon "Pause" at bounding box center [466, 450] width 10 height 12
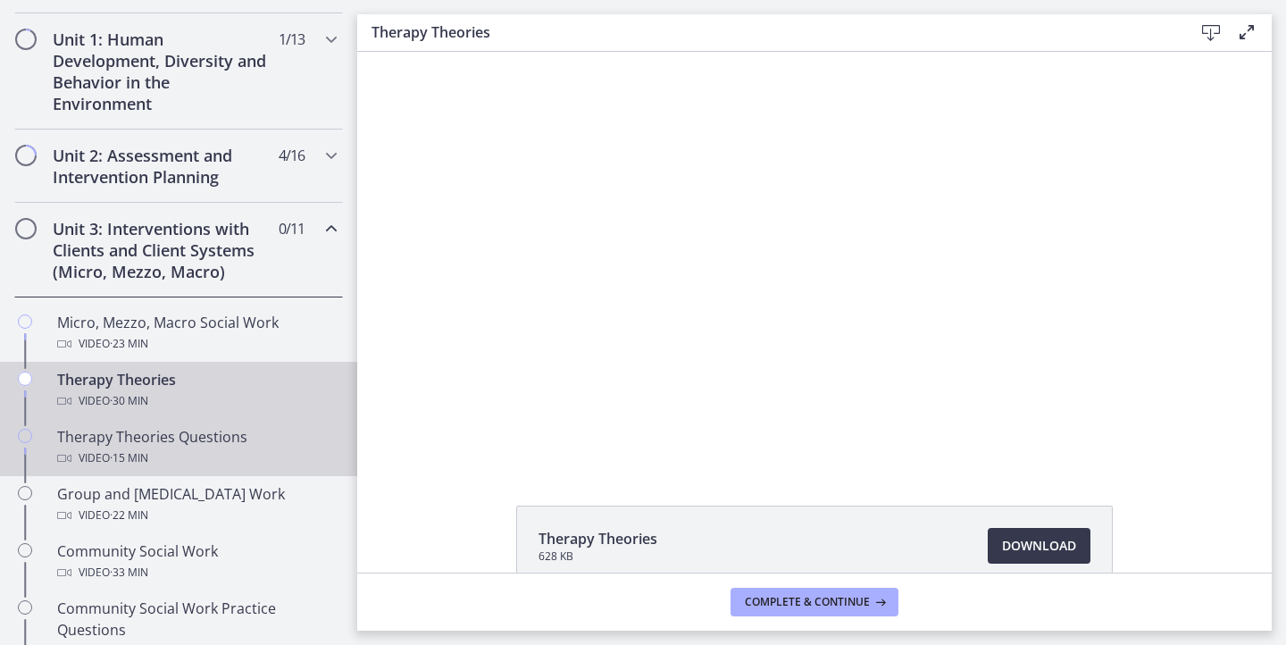
click at [239, 448] on div "Video · 15 min" at bounding box center [196, 457] width 279 height 21
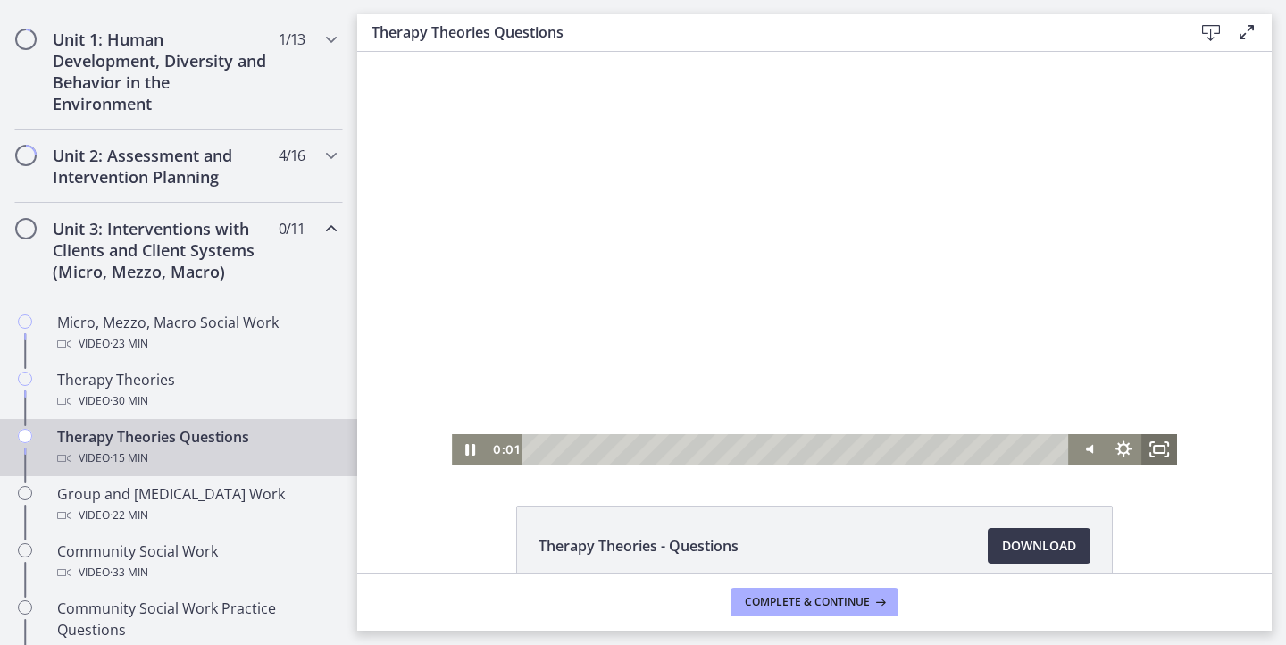
click at [1156, 460] on icon "Fullscreen" at bounding box center [1159, 449] width 36 height 30
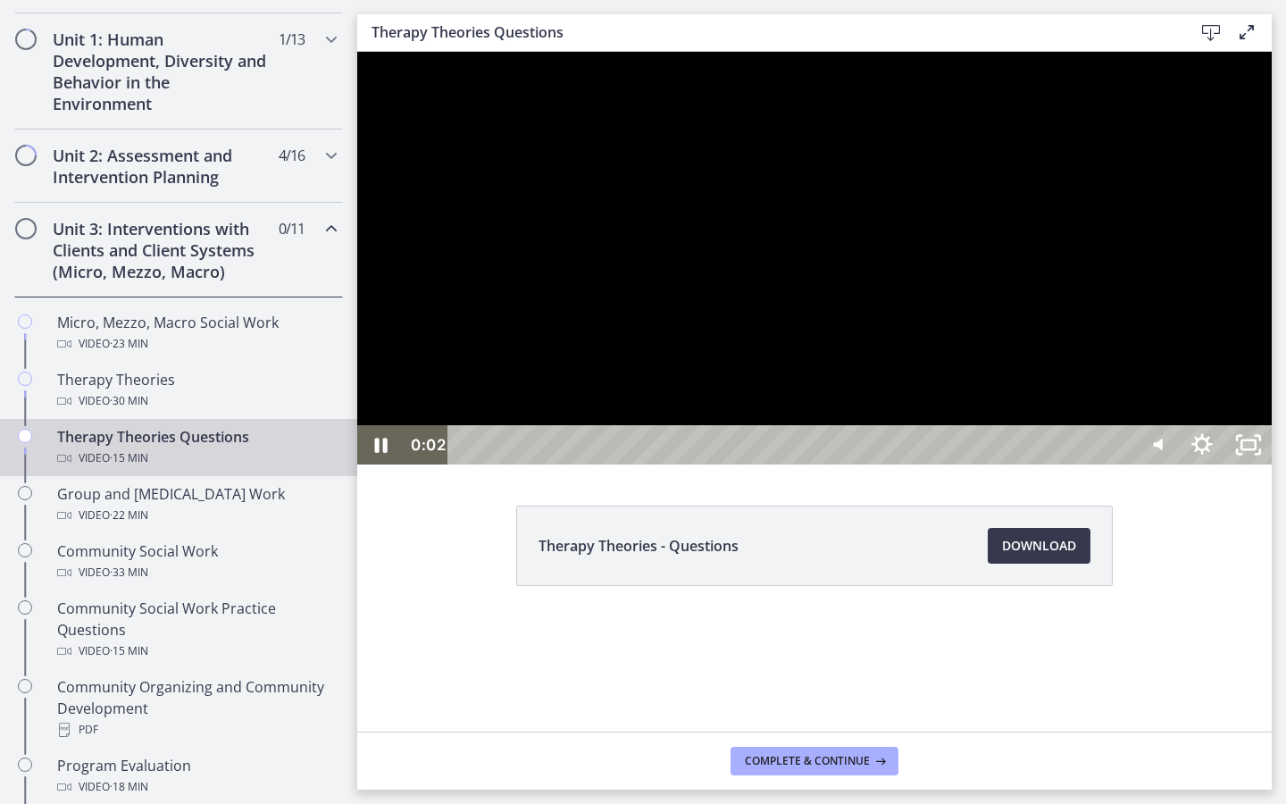
click at [1027, 464] on div at bounding box center [814, 258] width 914 height 413
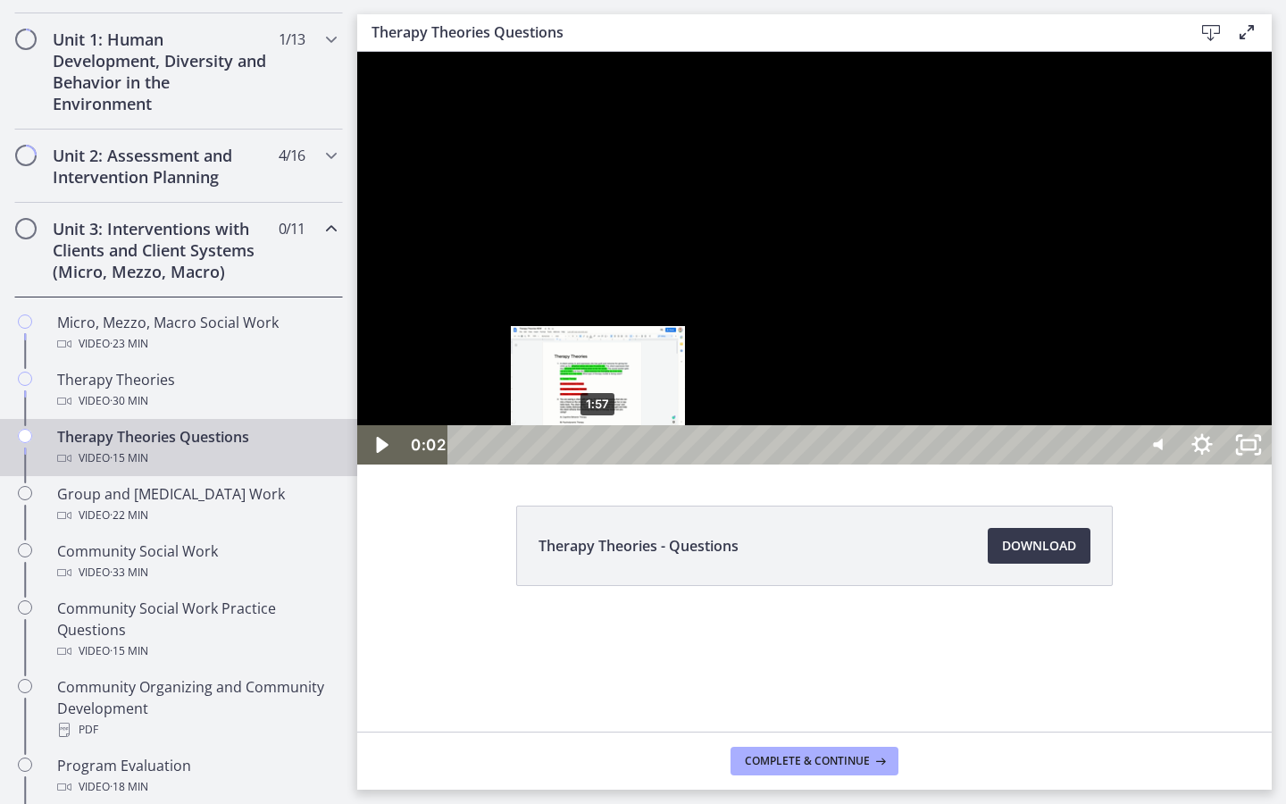
click at [598, 464] on div "1:57" at bounding box center [792, 444] width 655 height 39
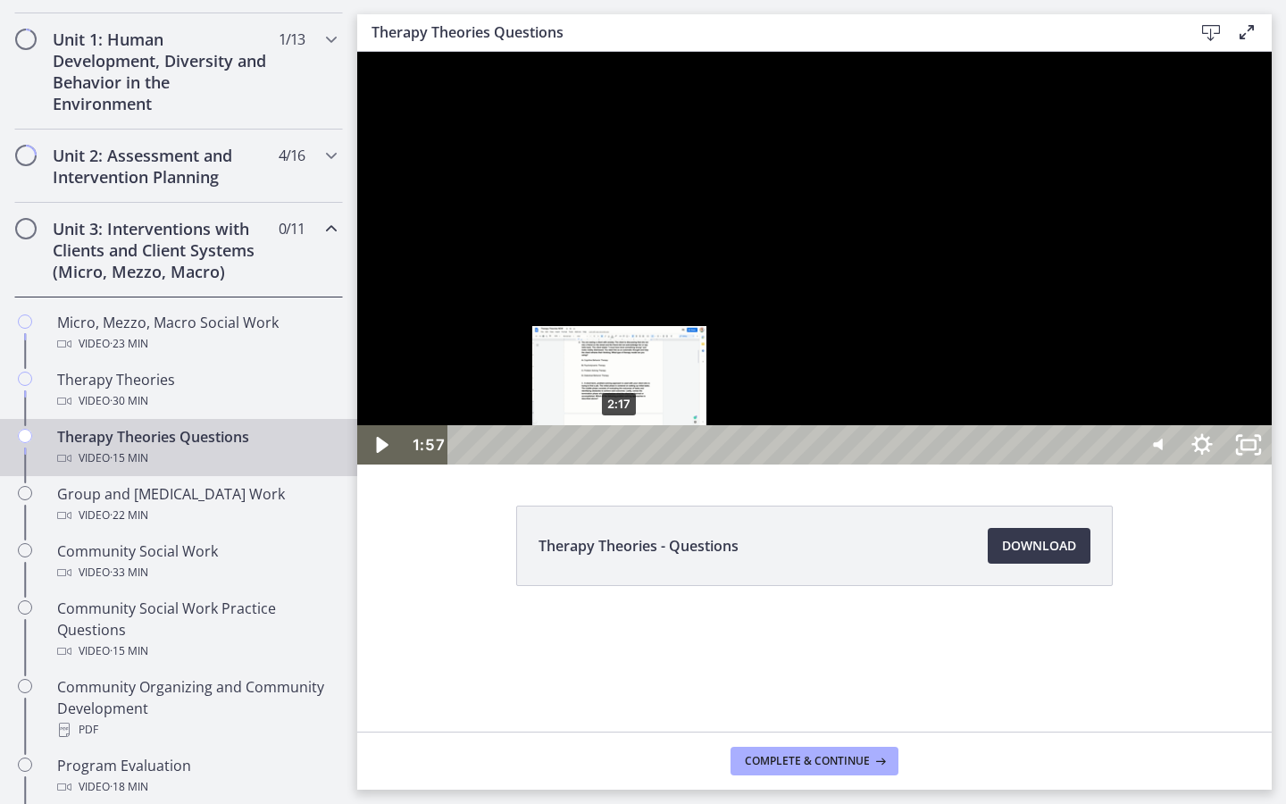
click at [621, 464] on div "2:17" at bounding box center [792, 444] width 655 height 39
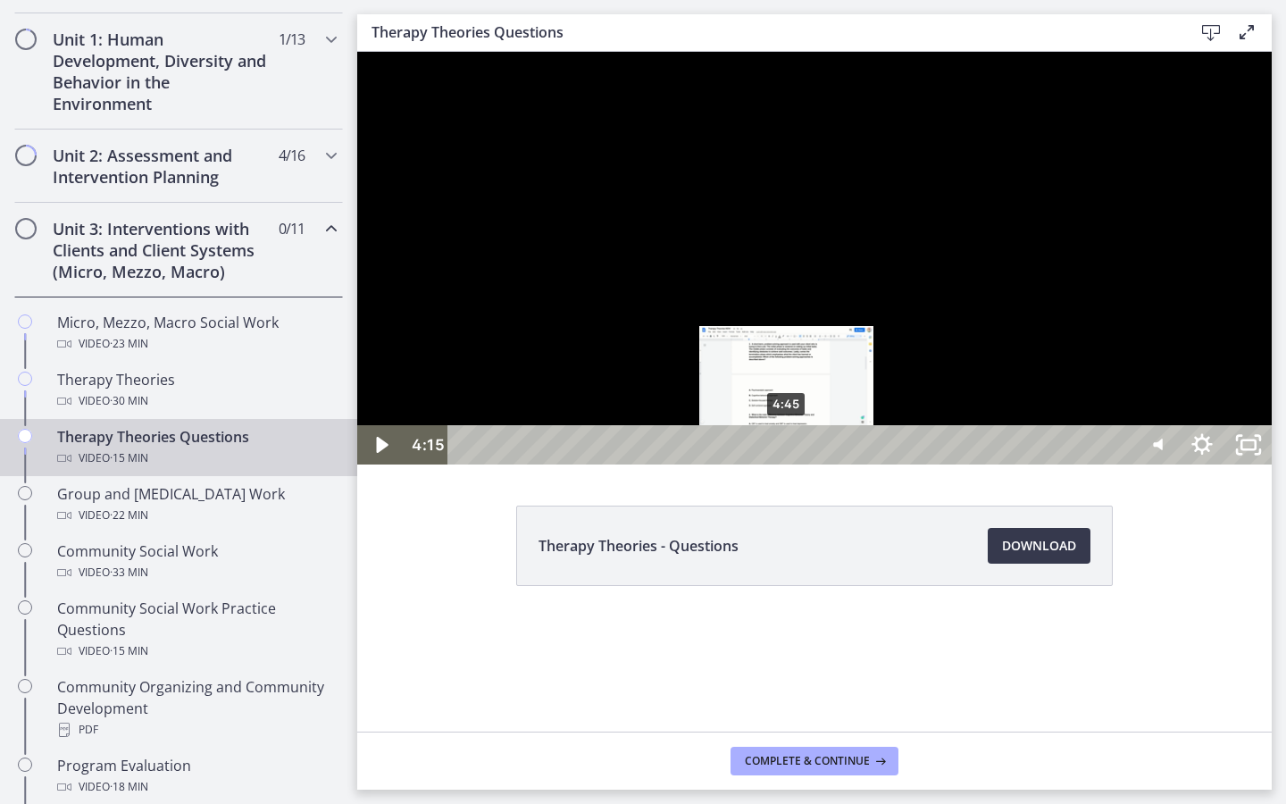
click at [788, 464] on div "4:45" at bounding box center [792, 444] width 655 height 39
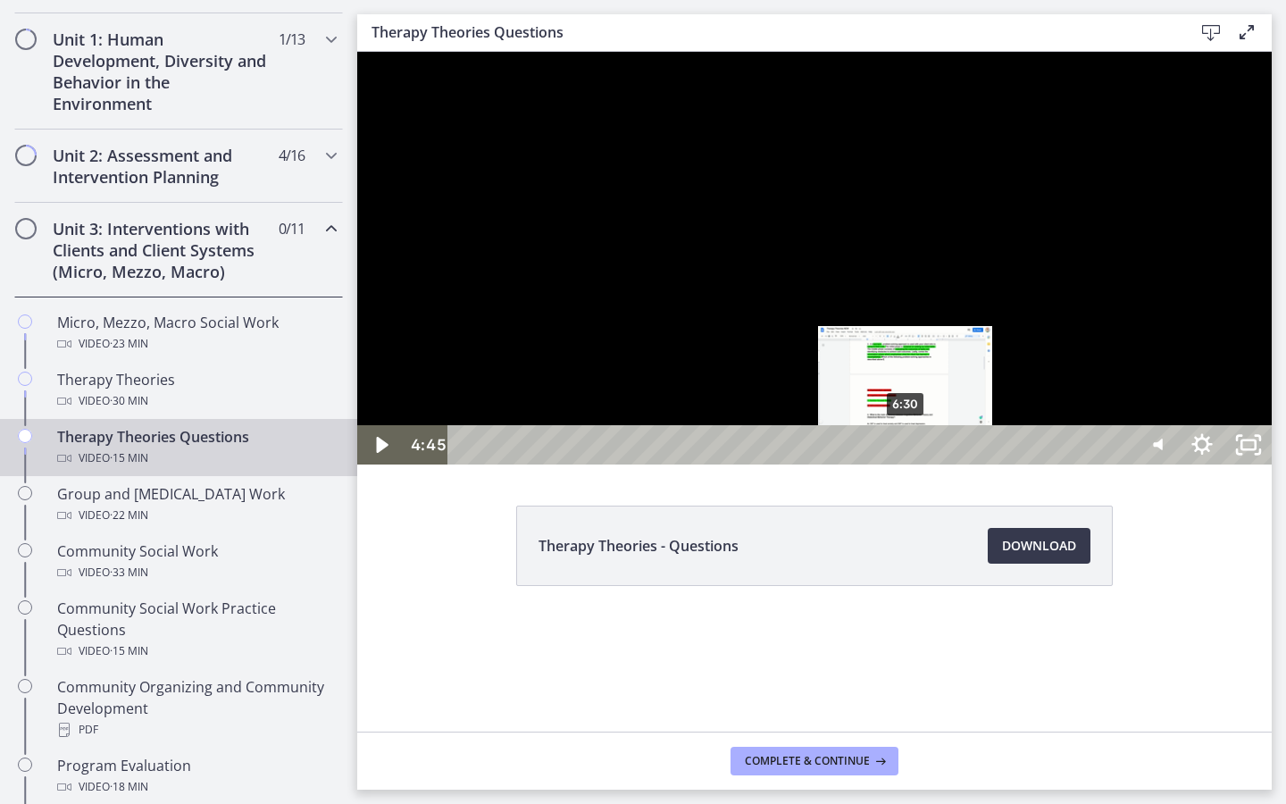
click at [907, 464] on div "6:30" at bounding box center [792, 444] width 655 height 39
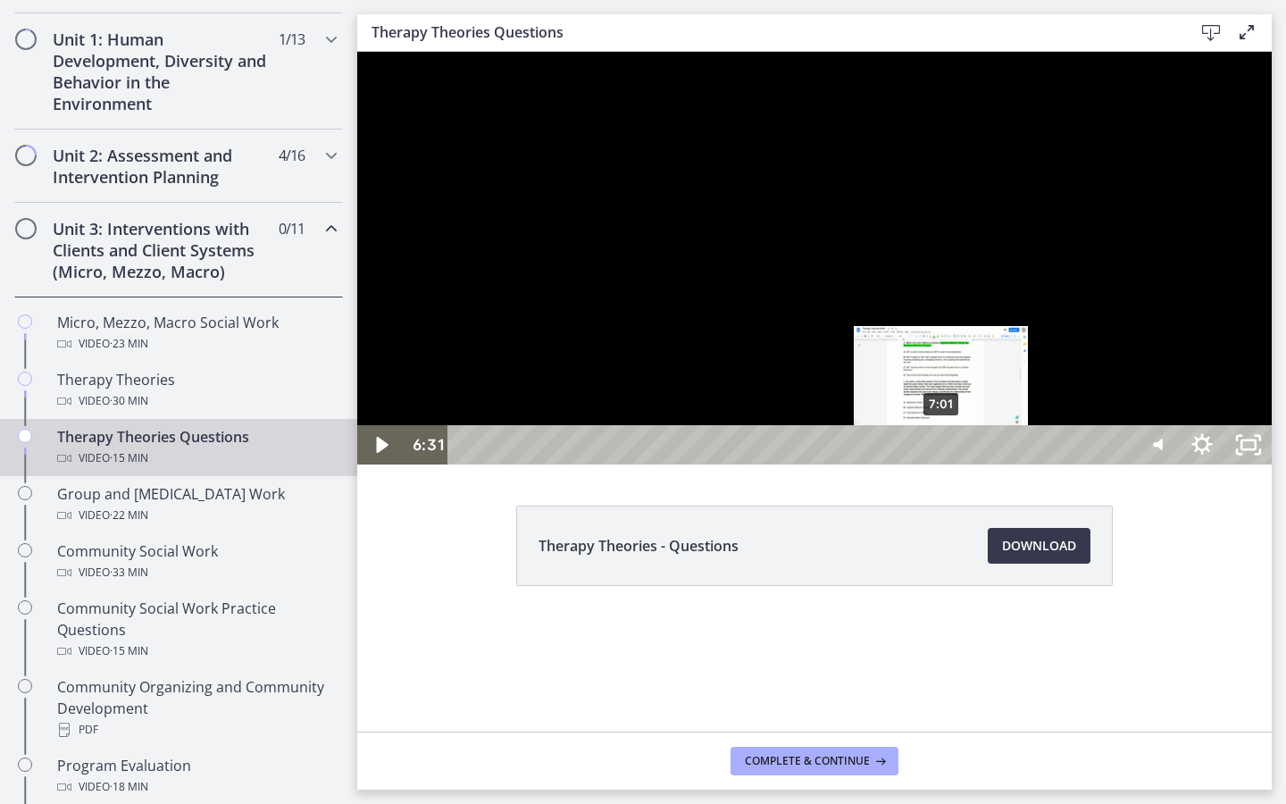
click at [942, 464] on div "7:01" at bounding box center [792, 444] width 655 height 39
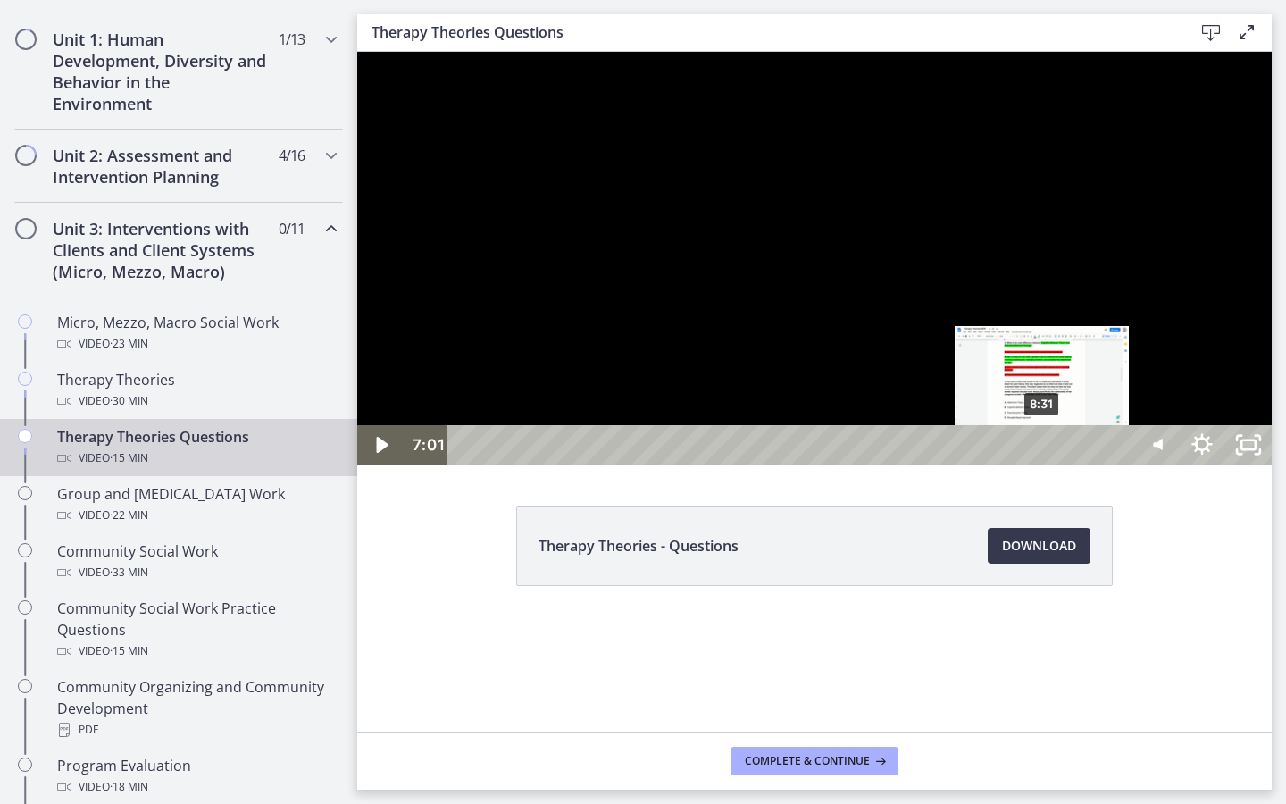
click at [1043, 464] on div "8:31" at bounding box center [792, 444] width 655 height 39
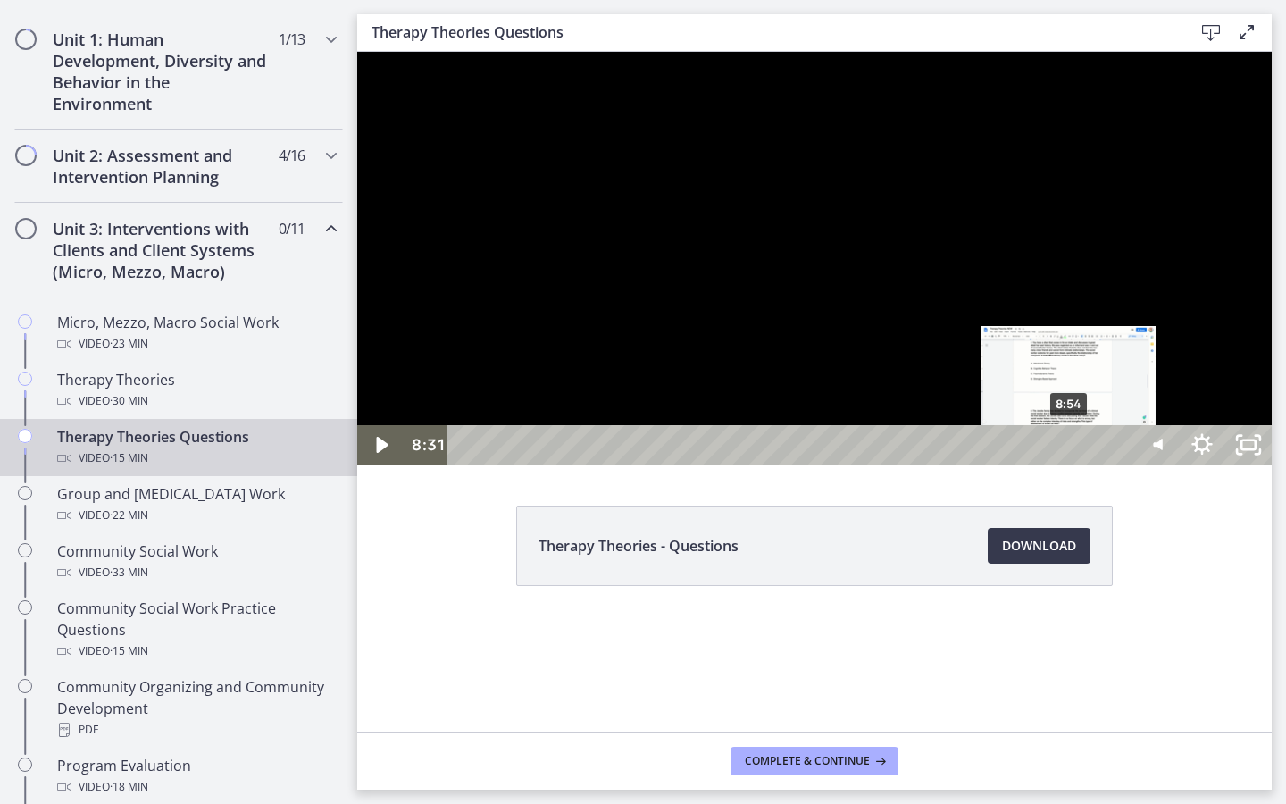
click at [1070, 464] on div "8:54" at bounding box center [792, 444] width 655 height 39
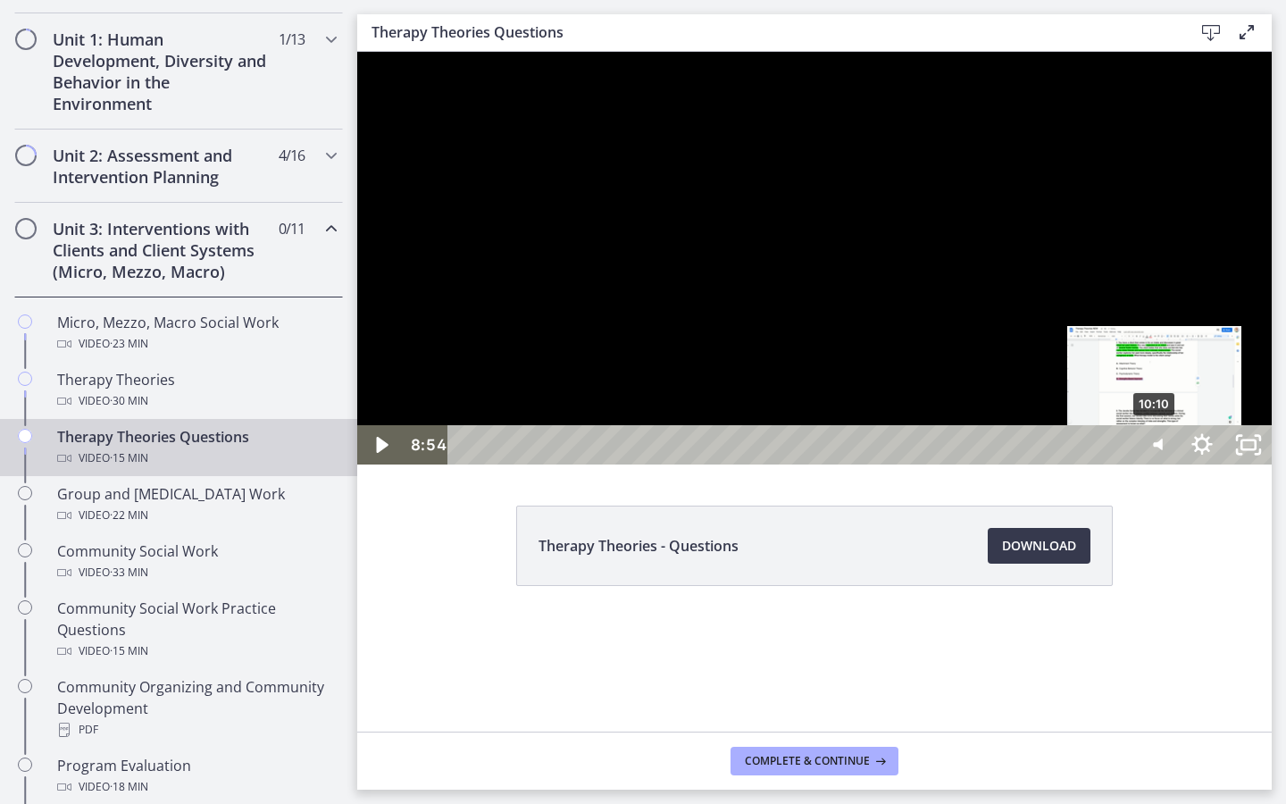
click at [1121, 464] on div "10:10" at bounding box center [792, 444] width 655 height 39
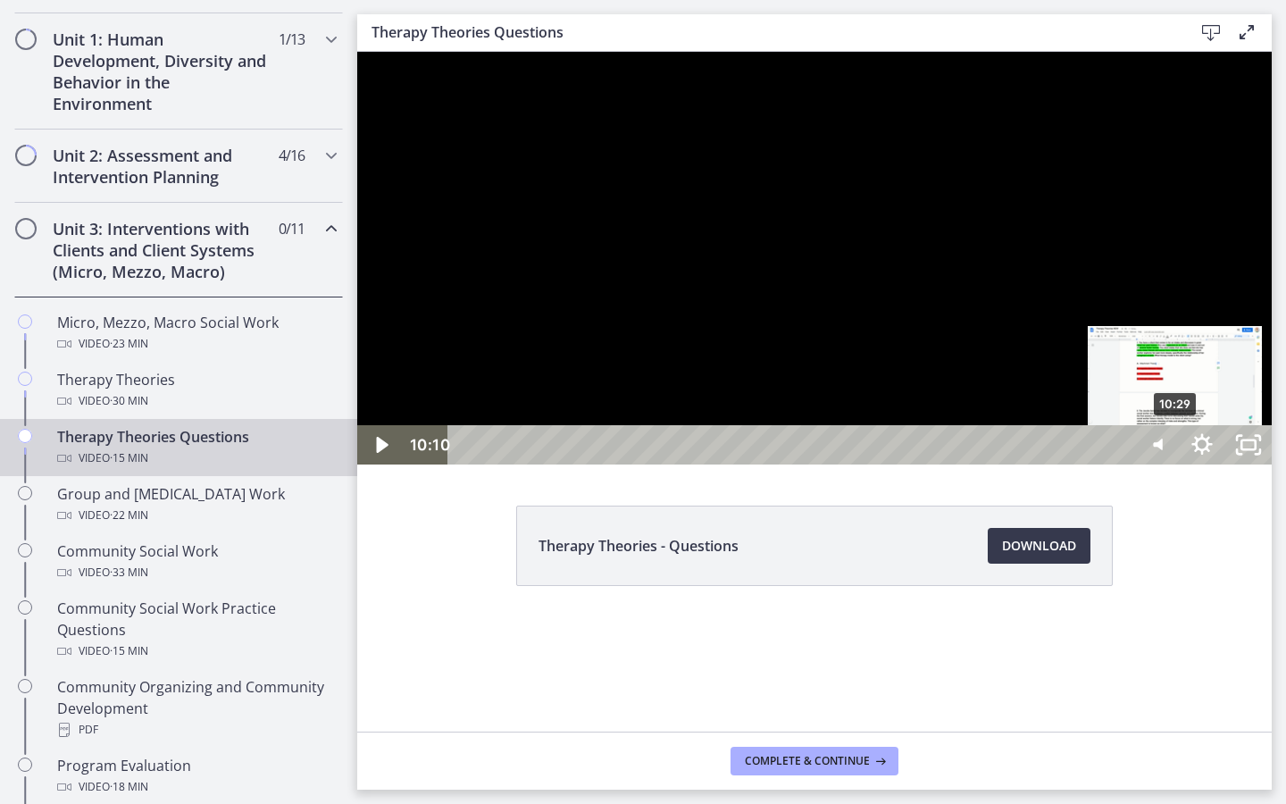
click at [1121, 464] on div "10:29" at bounding box center [792, 444] width 655 height 39
click at [1121, 464] on div "10:47" at bounding box center [792, 444] width 655 height 39
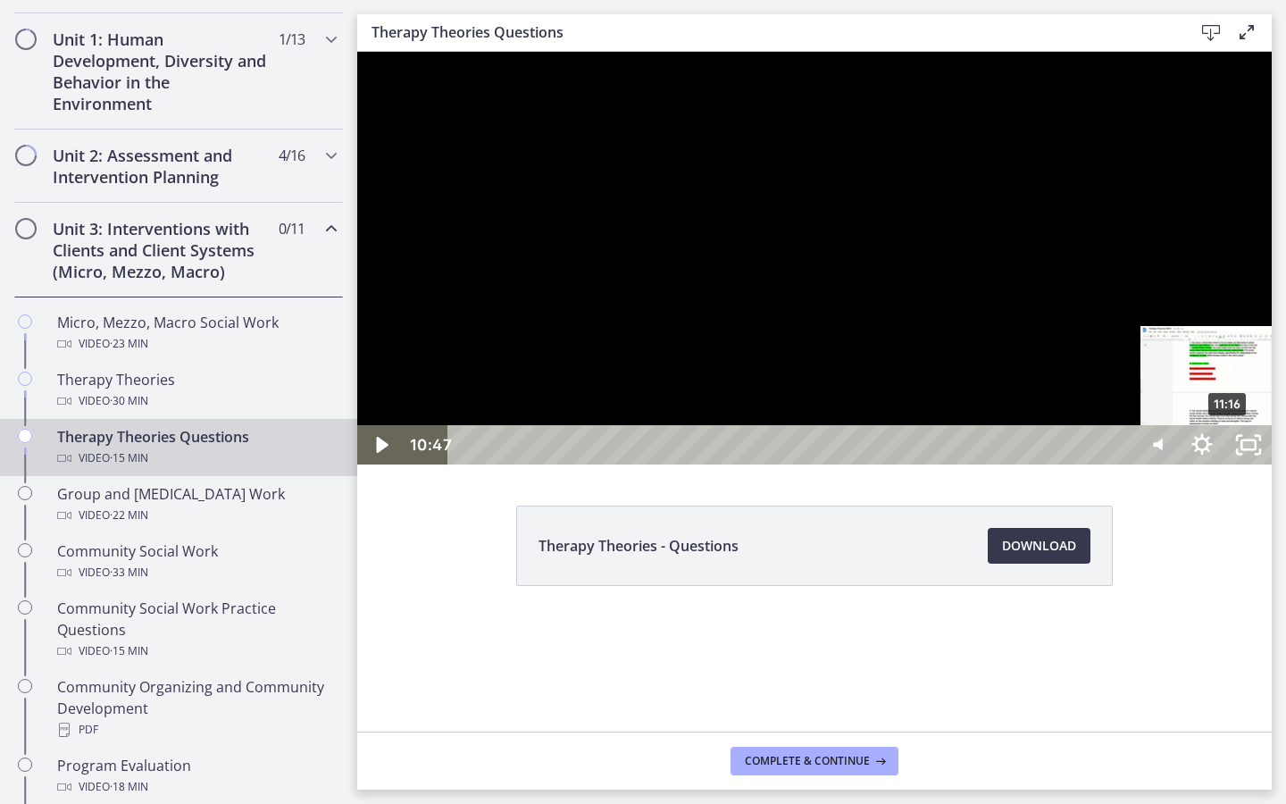
click at [1121, 464] on div "11:16" at bounding box center [792, 444] width 655 height 39
click at [1121, 464] on div "11:43" at bounding box center [792, 444] width 655 height 39
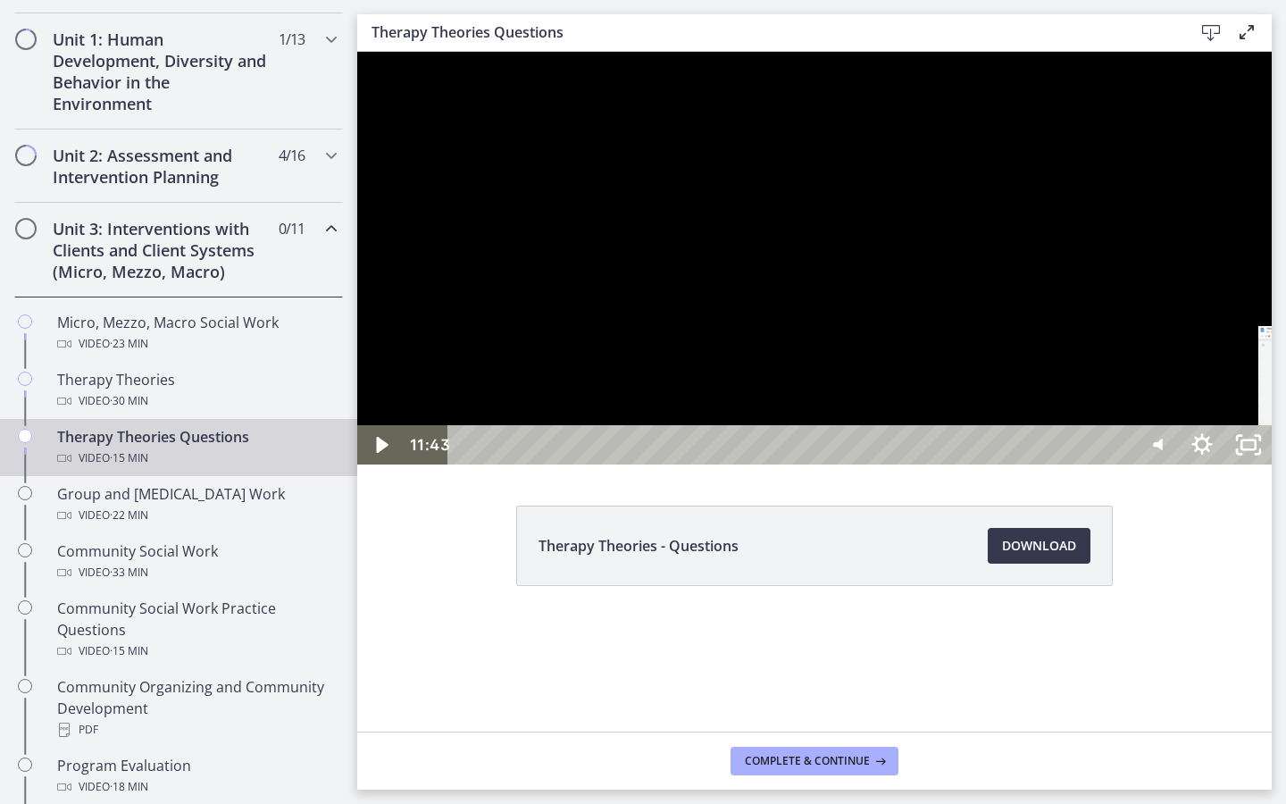
click at [1121, 464] on div "13:00" at bounding box center [792, 444] width 655 height 39
click at [1272, 464] on icon "Unfullscreen" at bounding box center [1248, 444] width 46 height 39
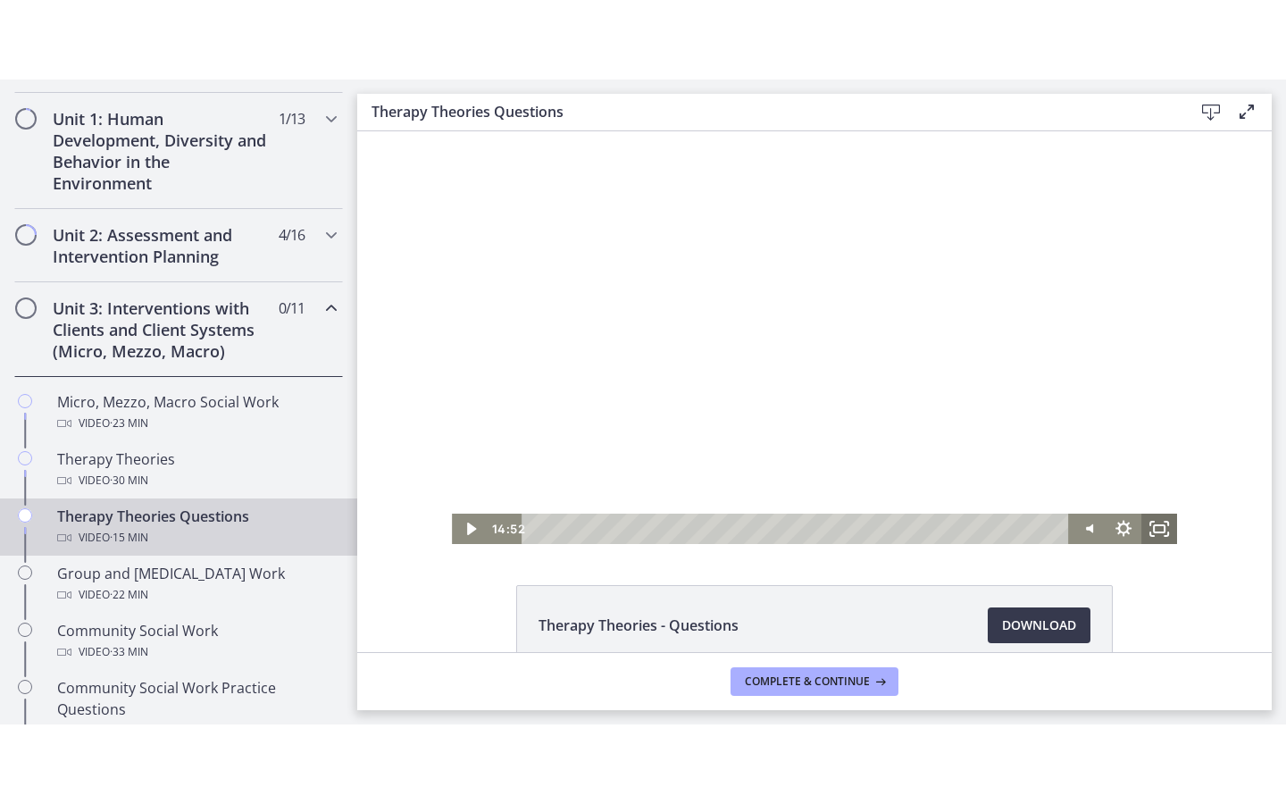
click at [1157, 522] on icon "Fullscreen" at bounding box center [1159, 528] width 36 height 30
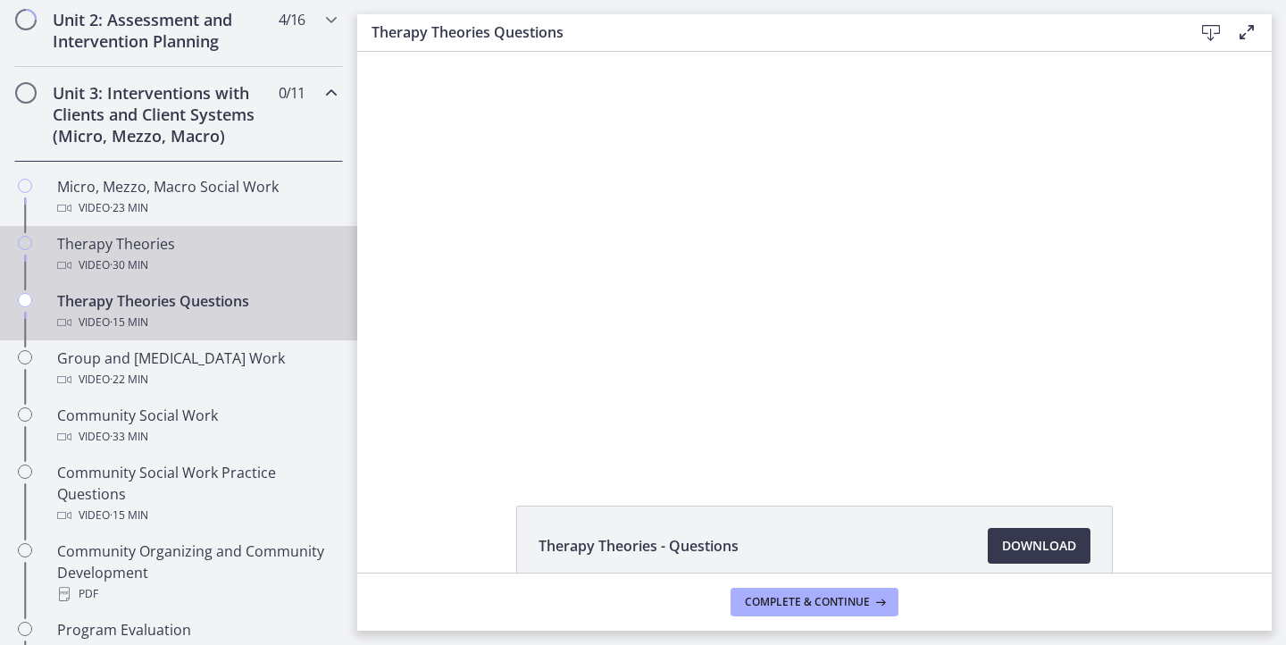
scroll to position [632, 0]
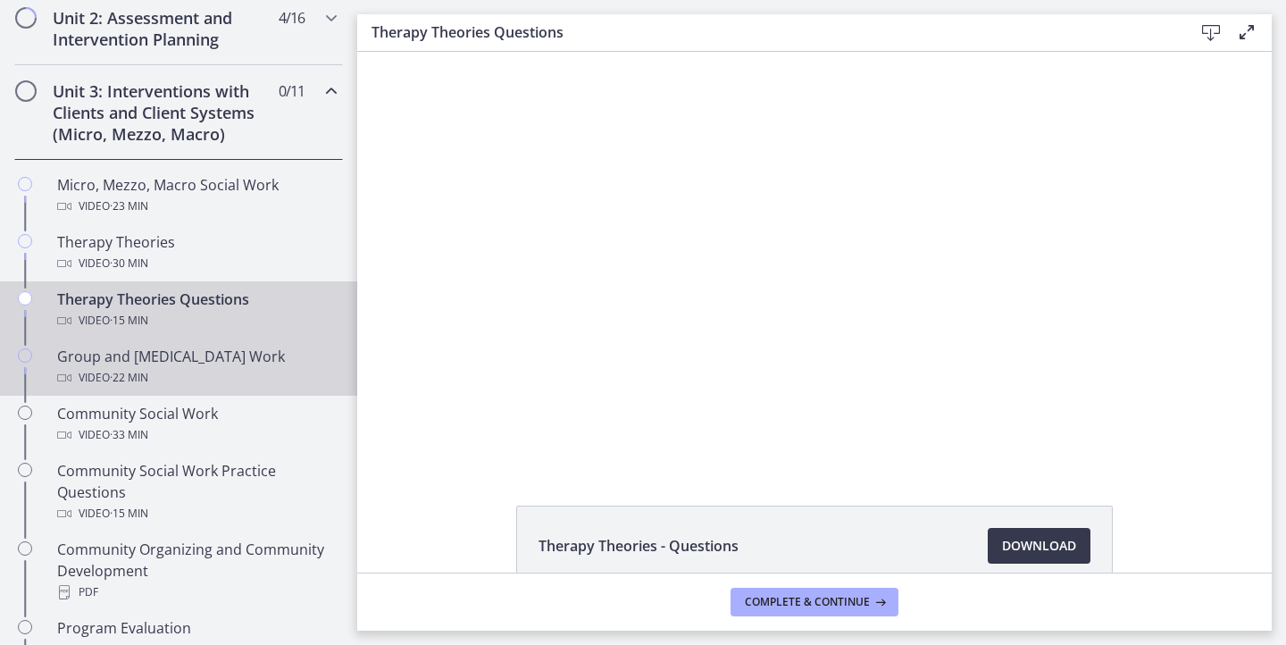
click at [167, 381] on div "Video · 22 min" at bounding box center [196, 377] width 279 height 21
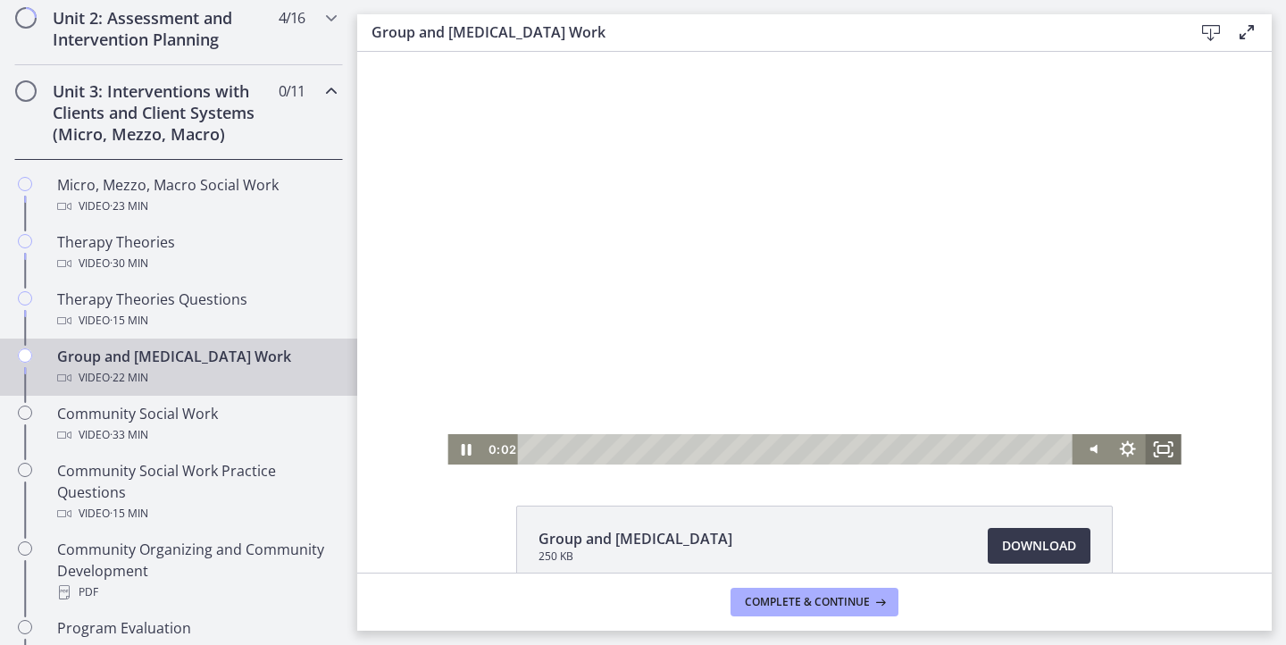
click at [1158, 451] on rect "Fullscreen" at bounding box center [1163, 449] width 11 height 7
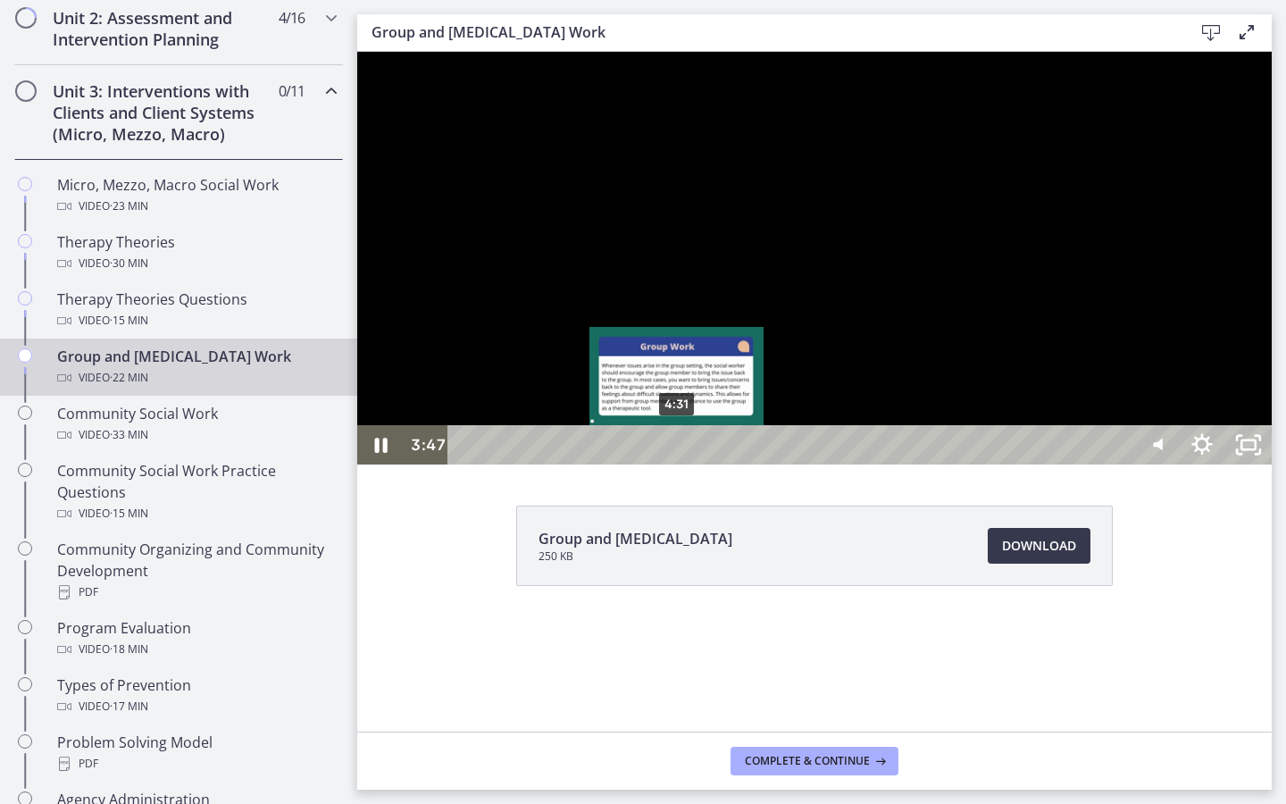
click at [678, 464] on div "4:31" at bounding box center [792, 444] width 655 height 39
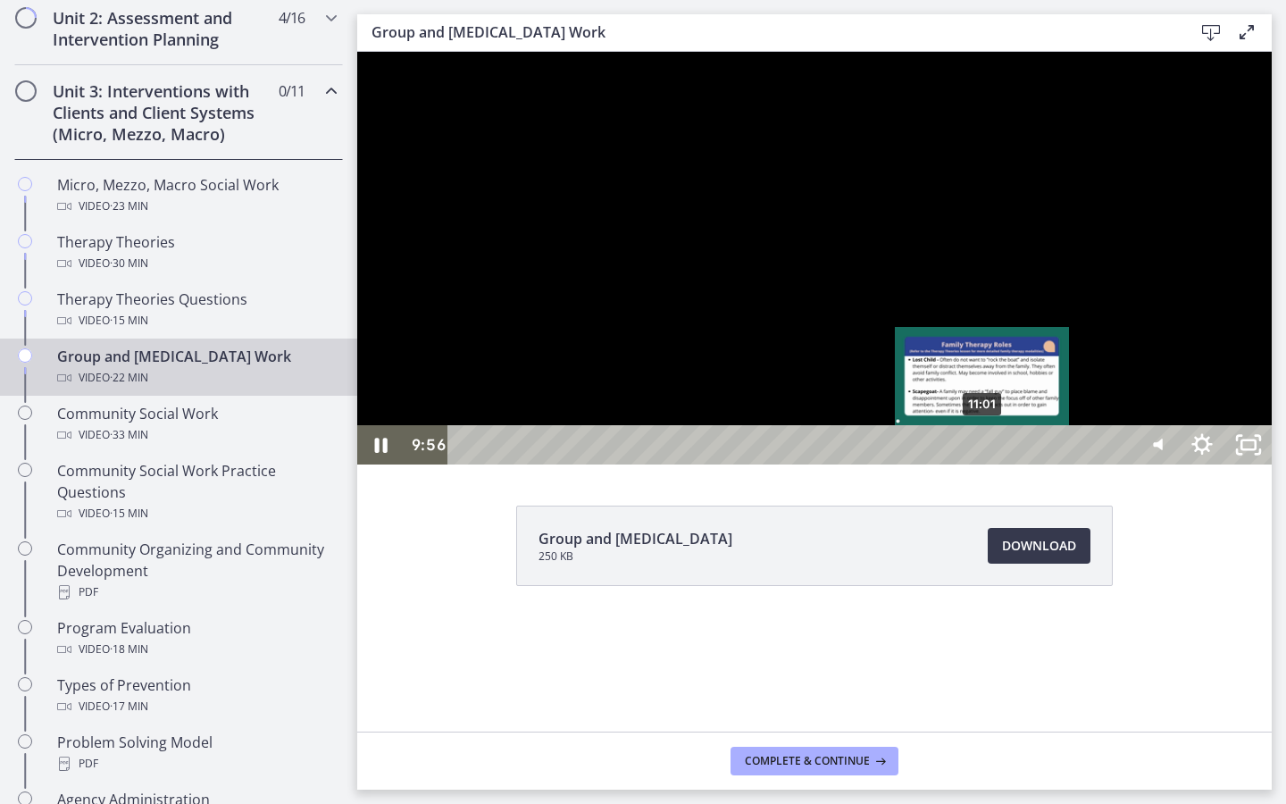
click at [983, 464] on div "11:01" at bounding box center [792, 444] width 655 height 39
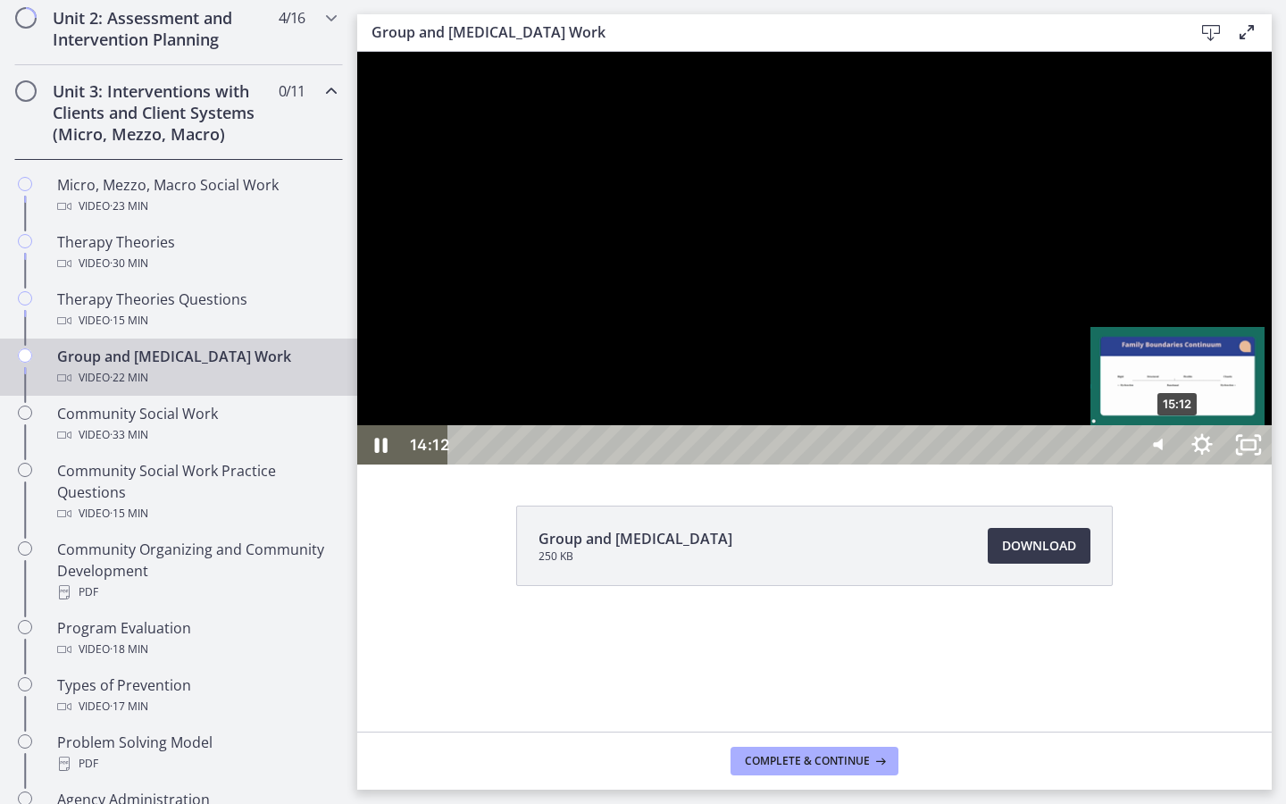
click at [1121, 464] on div "15:12" at bounding box center [792, 444] width 655 height 39
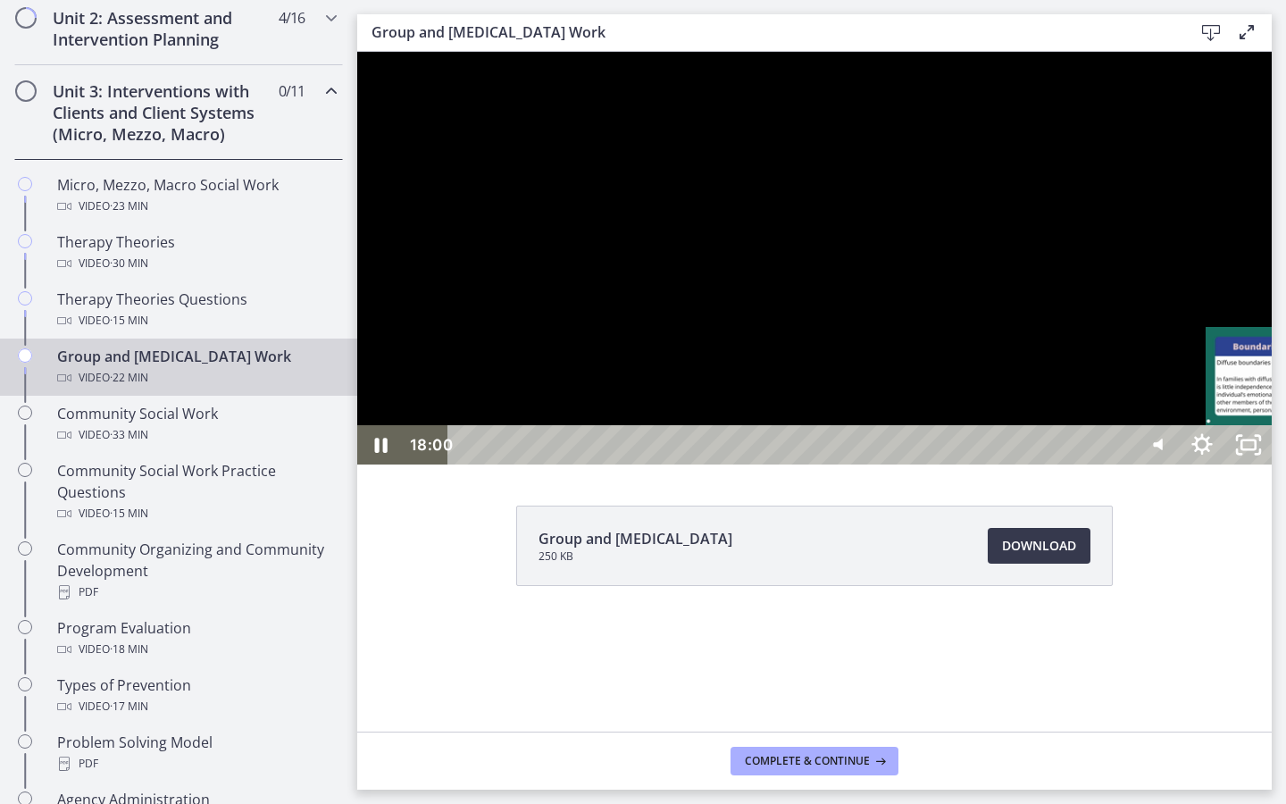
click at [1121, 464] on div "17:39" at bounding box center [792, 444] width 655 height 39
click at [1121, 464] on div "17:14" at bounding box center [792, 444] width 655 height 39
click at [1121, 464] on div "15:52" at bounding box center [792, 444] width 655 height 39
click at [1121, 464] on div "16:25" at bounding box center [792, 444] width 655 height 39
click at [1121, 464] on div "19:58" at bounding box center [792, 444] width 655 height 39
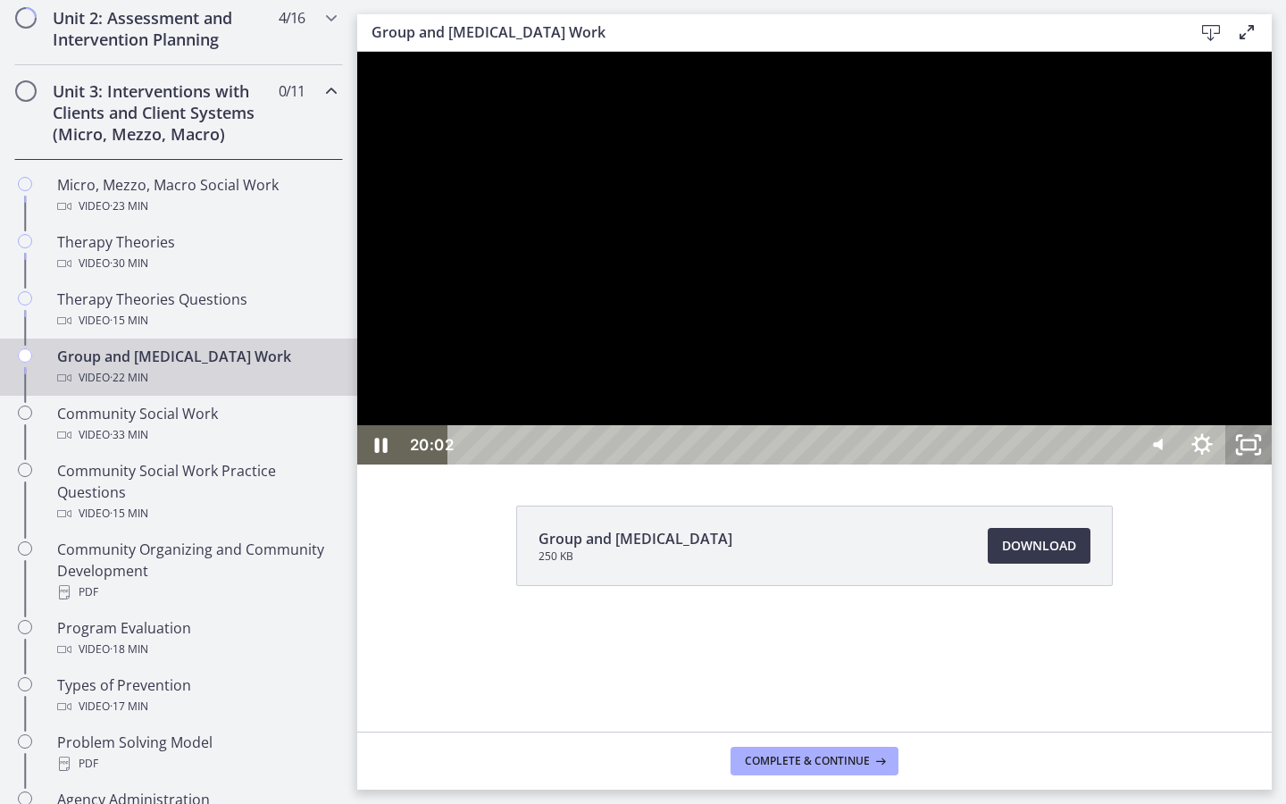
click at [1272, 464] on icon "Unfullscreen" at bounding box center [1248, 444] width 46 height 39
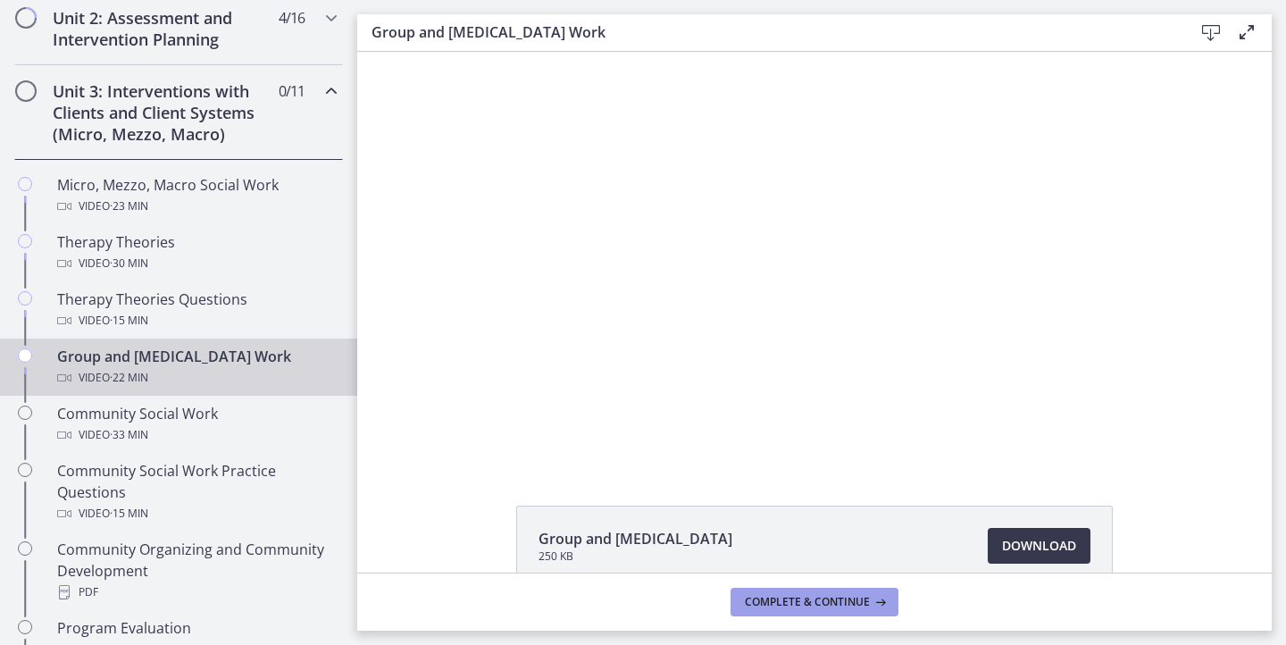
click at [809, 606] on span "Complete & continue" at bounding box center [807, 602] width 125 height 14
